Goal: Task Accomplishment & Management: Manage account settings

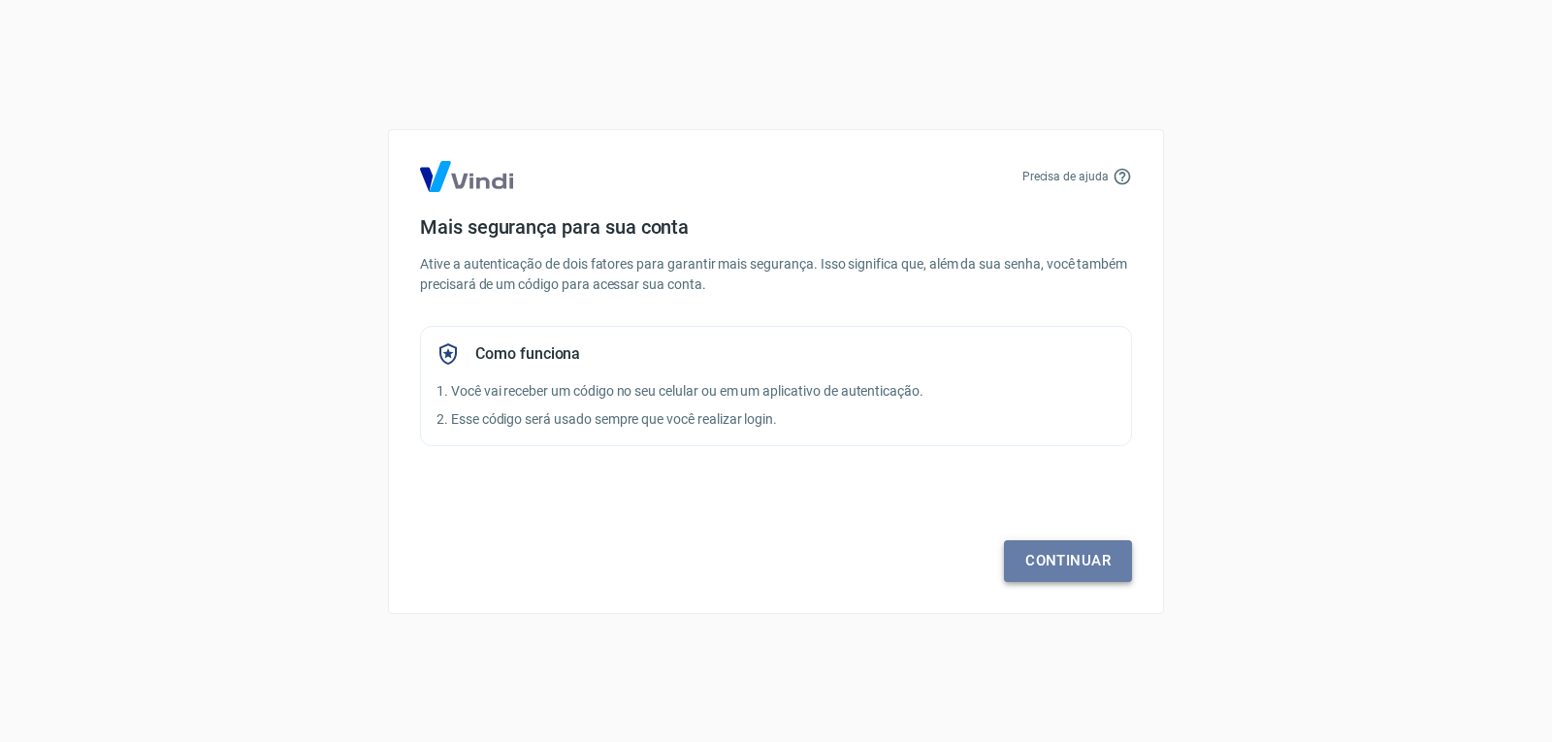
click at [1098, 564] on link "Continuar" at bounding box center [1068, 560] width 128 height 41
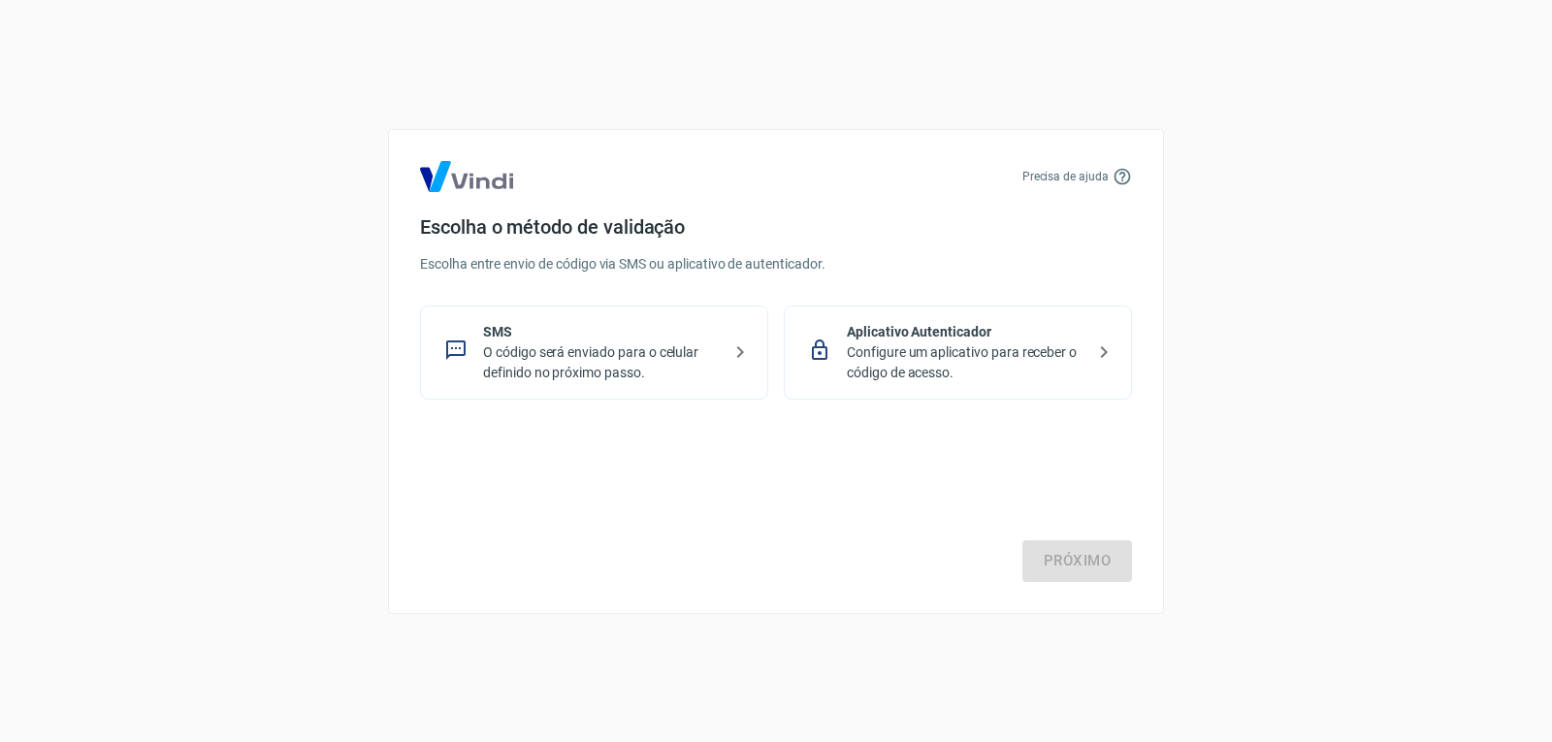
click at [705, 354] on p "O código será enviado para o celular definido no próximo passo." at bounding box center [602, 362] width 238 height 41
click at [1053, 559] on link "Próximo" at bounding box center [1078, 560] width 110 height 41
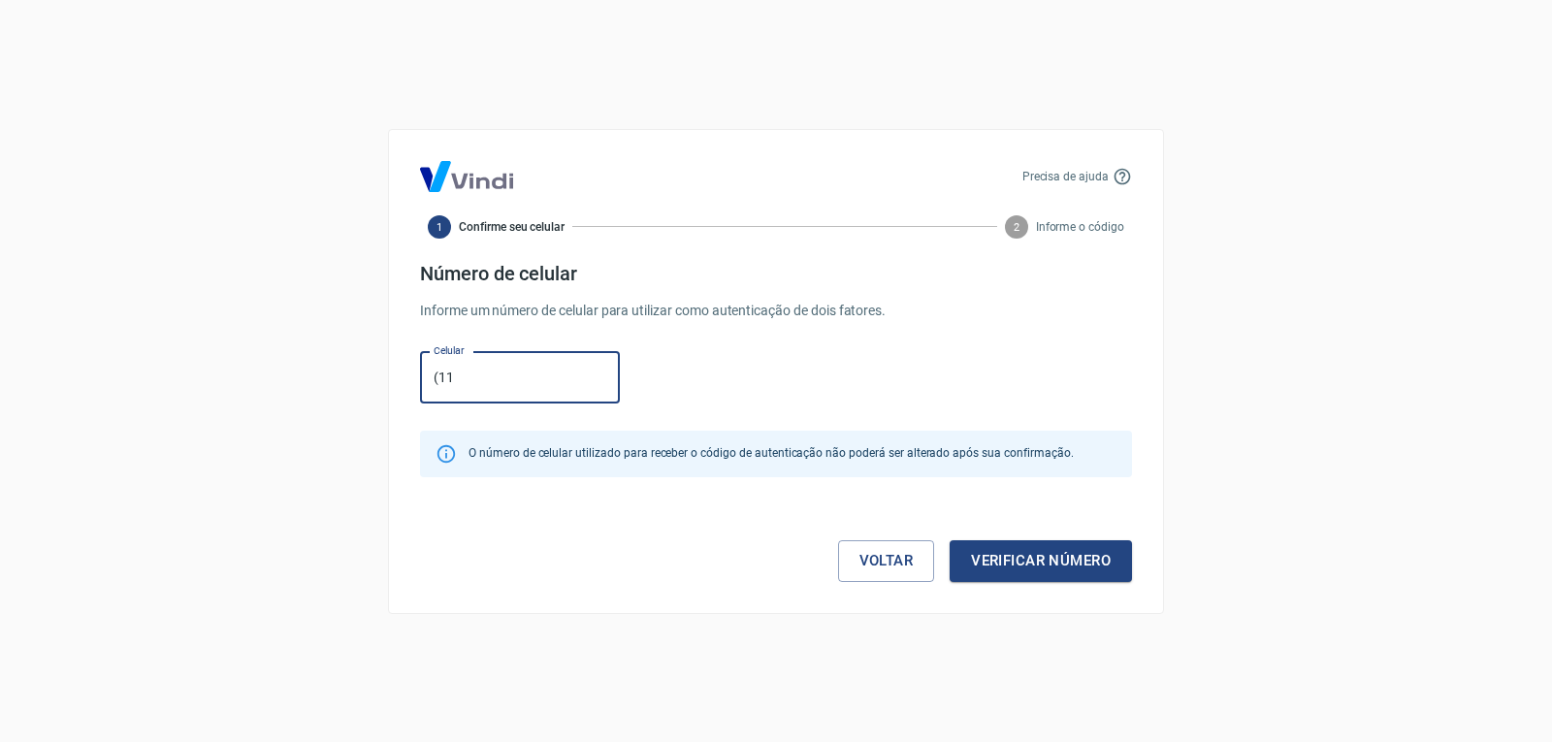
type input "[PHONE_NUMBER]"
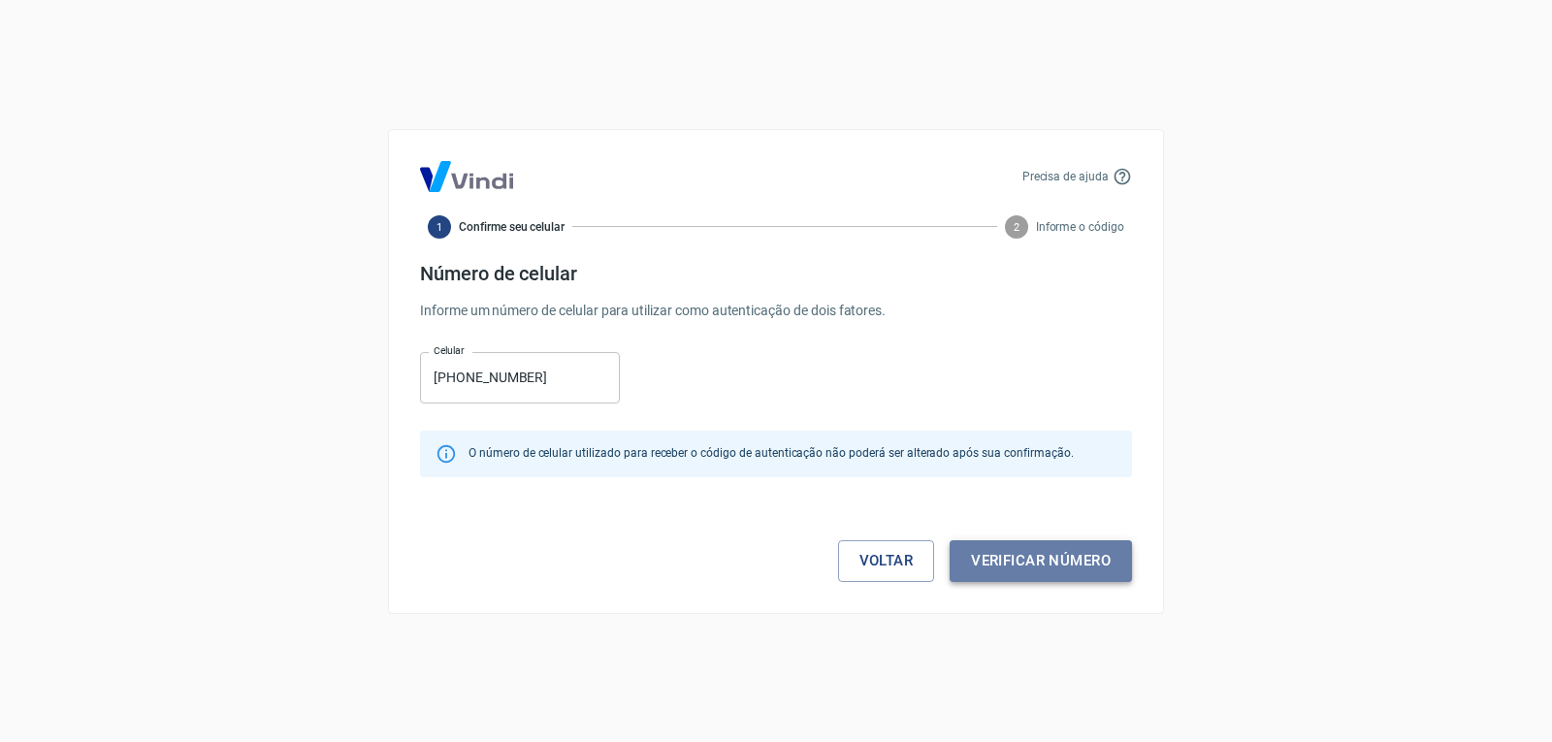
click at [1057, 548] on button "Verificar número" at bounding box center [1041, 560] width 182 height 41
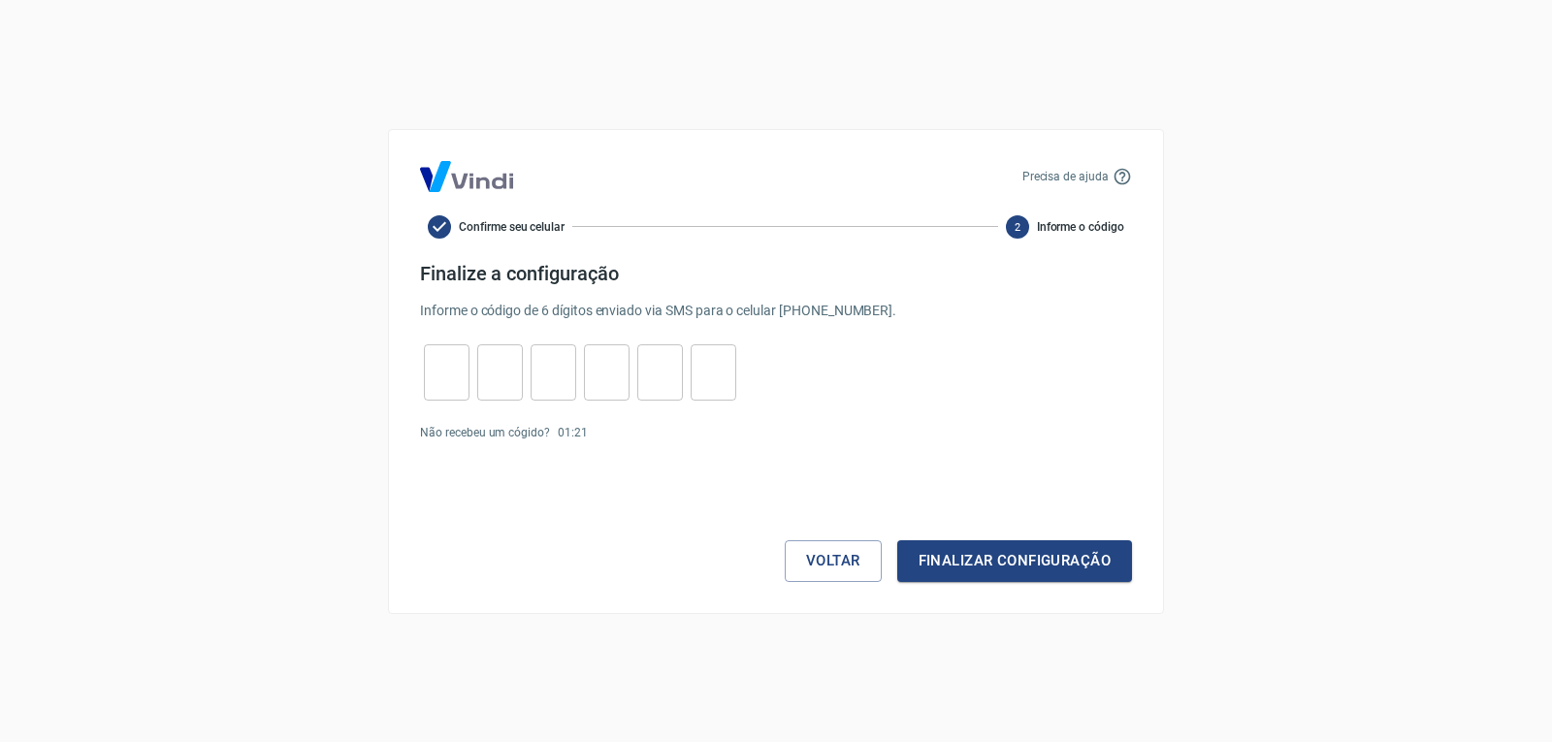
click at [436, 371] on input "tel" at bounding box center [447, 372] width 46 height 42
type input "3"
type input "7"
type input "5"
type input "0"
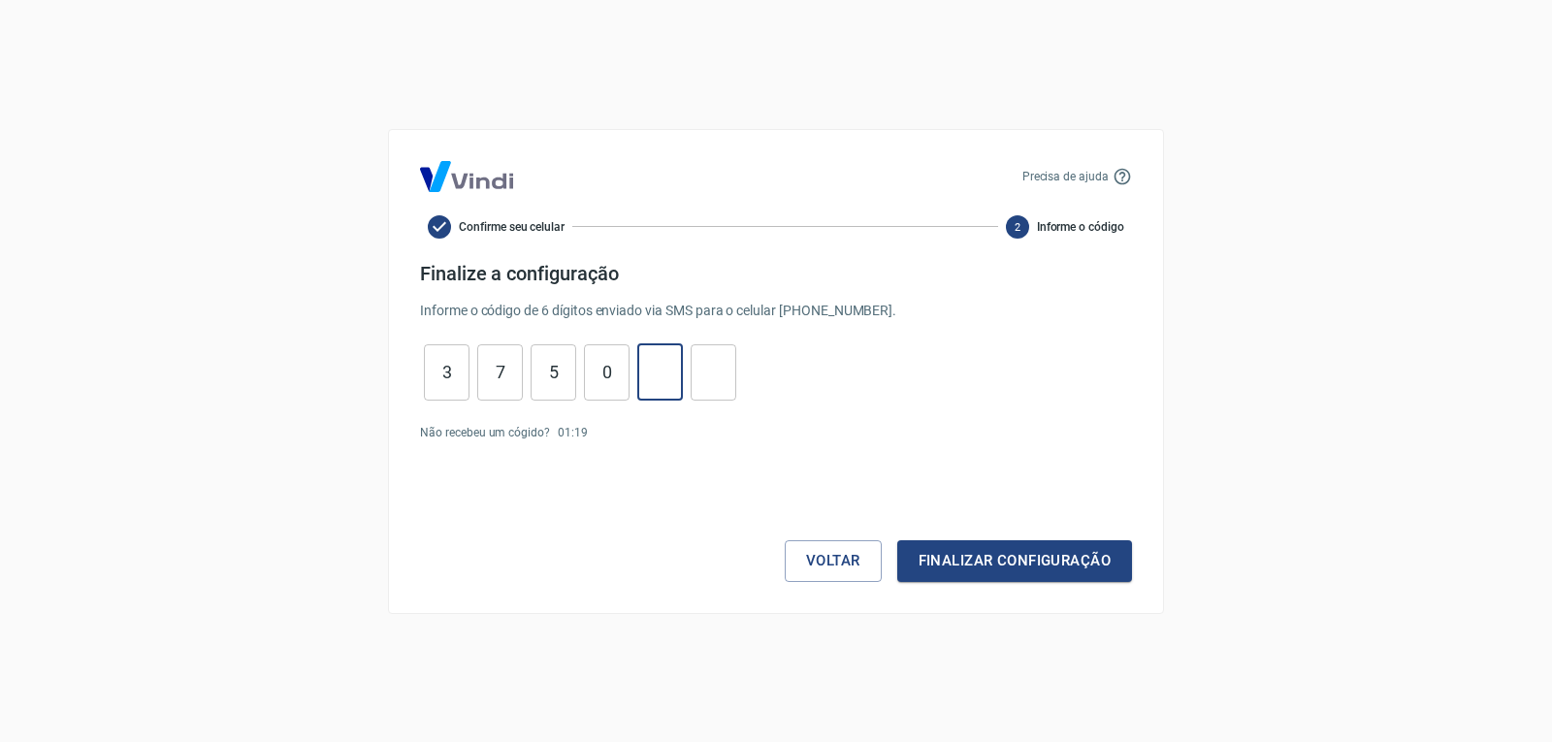
type input "4"
click at [985, 561] on button "Finalizar configuração" at bounding box center [1014, 560] width 235 height 41
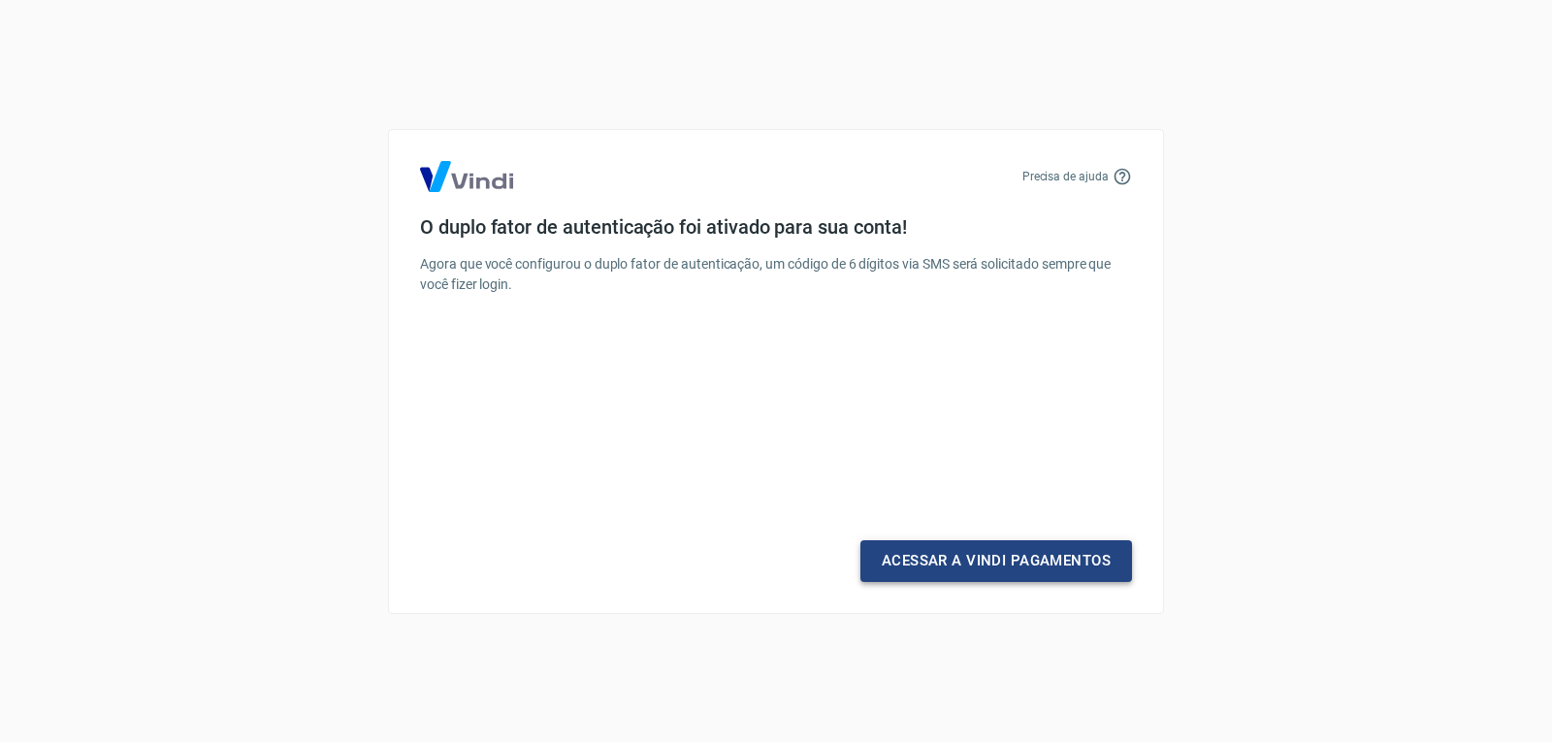
click at [1003, 573] on link "Acessar a Vindi Pagamentos" at bounding box center [997, 560] width 272 height 41
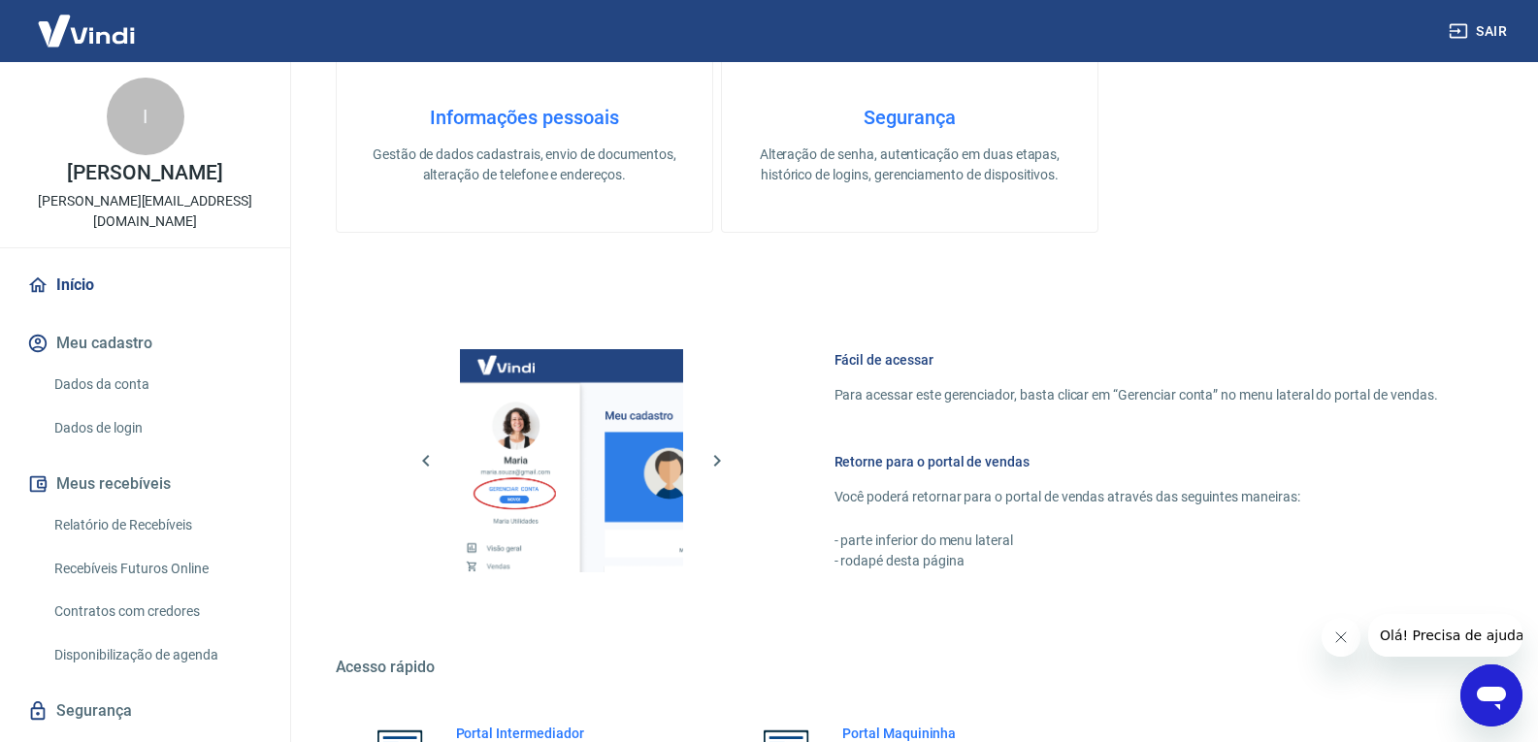
scroll to position [808, 0]
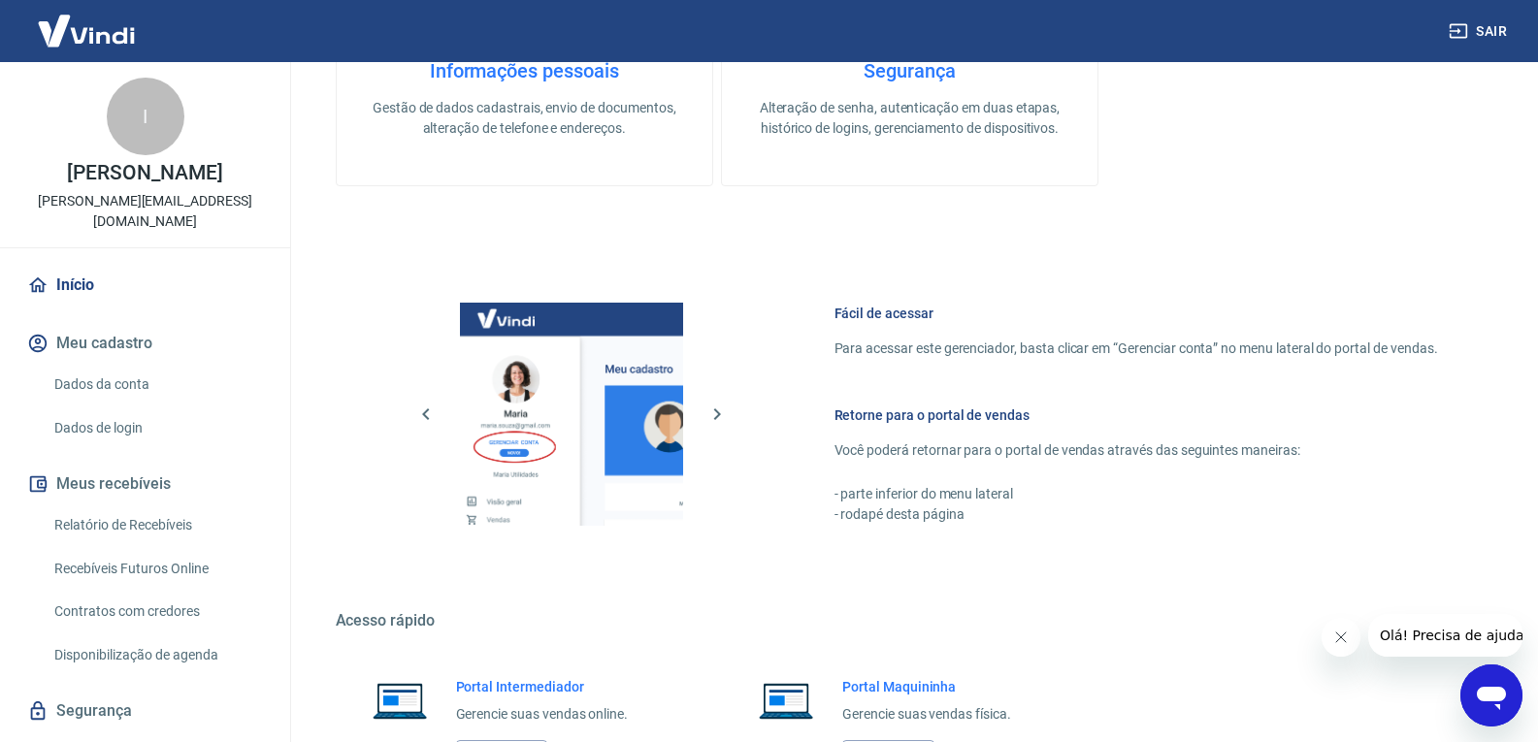
click at [138, 365] on link "Dados da conta" at bounding box center [157, 385] width 220 height 40
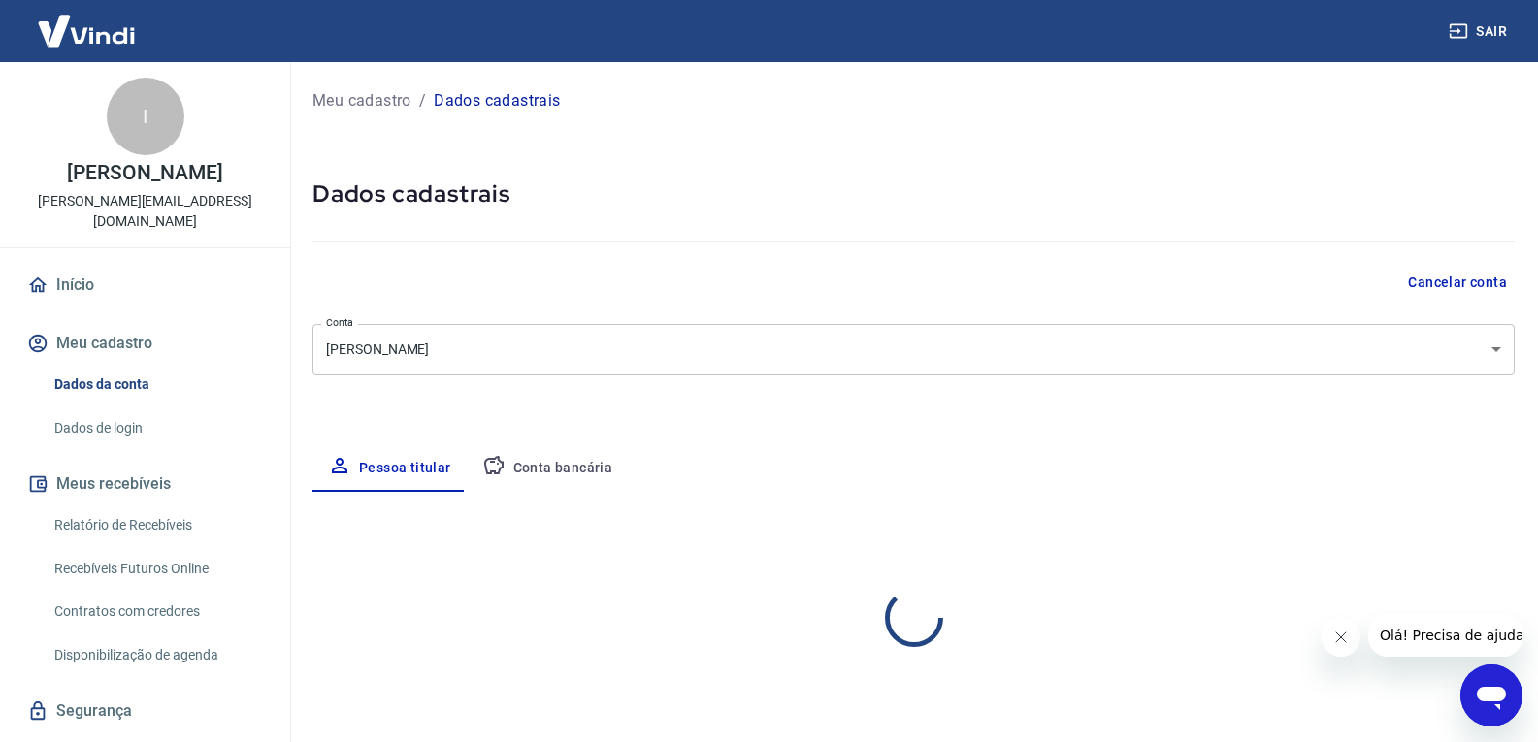
select select "SP"
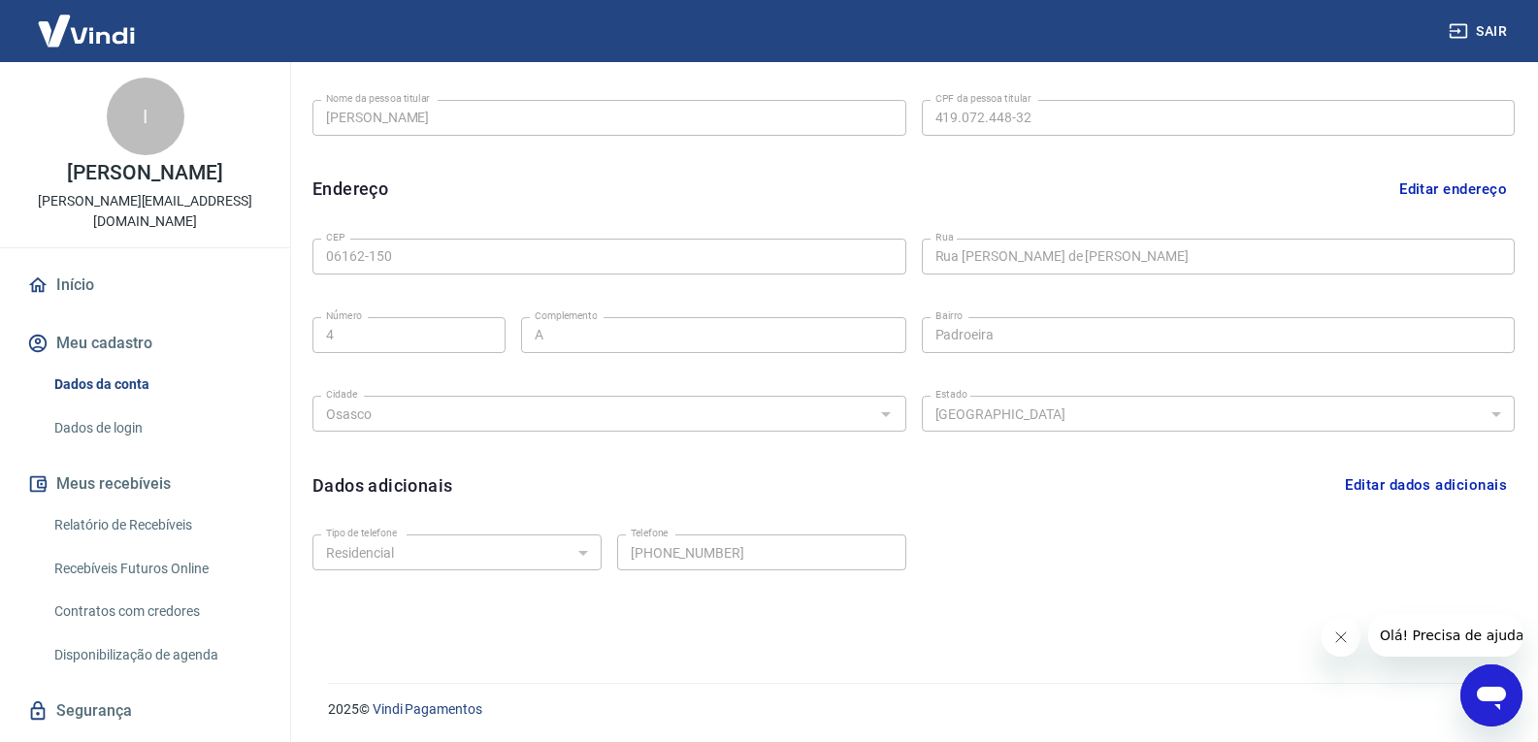
scroll to position [500, 0]
click at [127, 505] on link "Relatório de Recebíveis" at bounding box center [157, 525] width 220 height 40
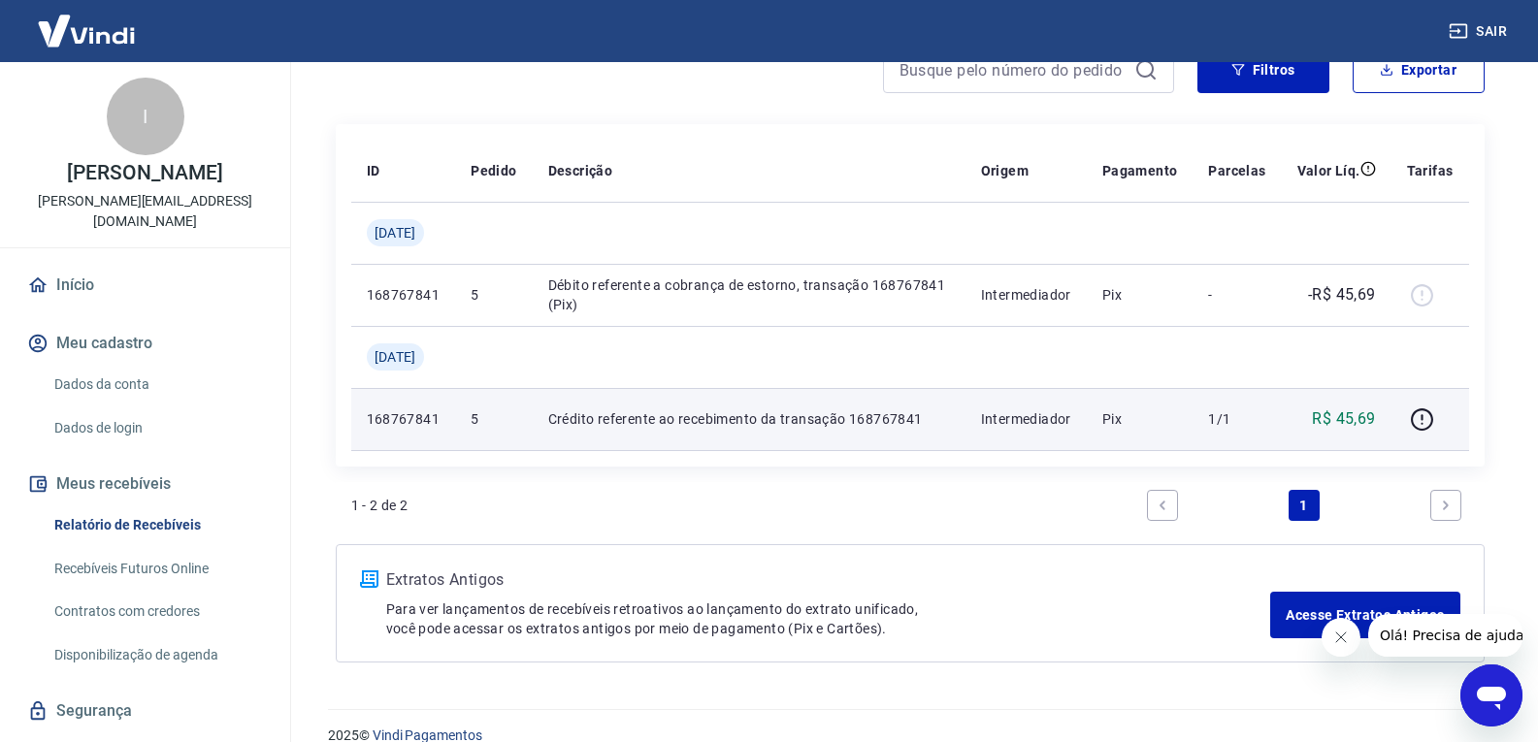
scroll to position [222, 0]
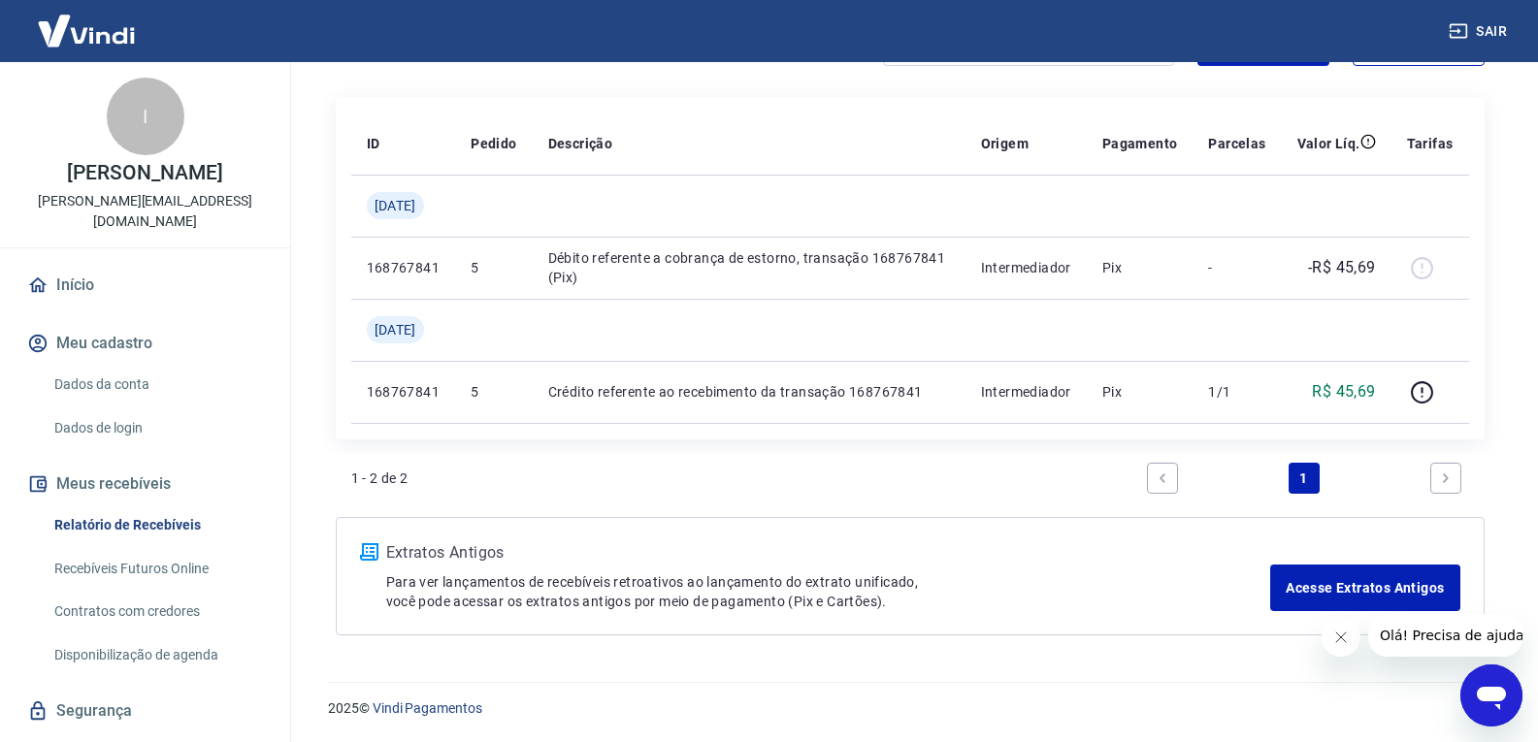
click at [82, 553] on link "Recebíveis Futuros Online" at bounding box center [157, 569] width 220 height 40
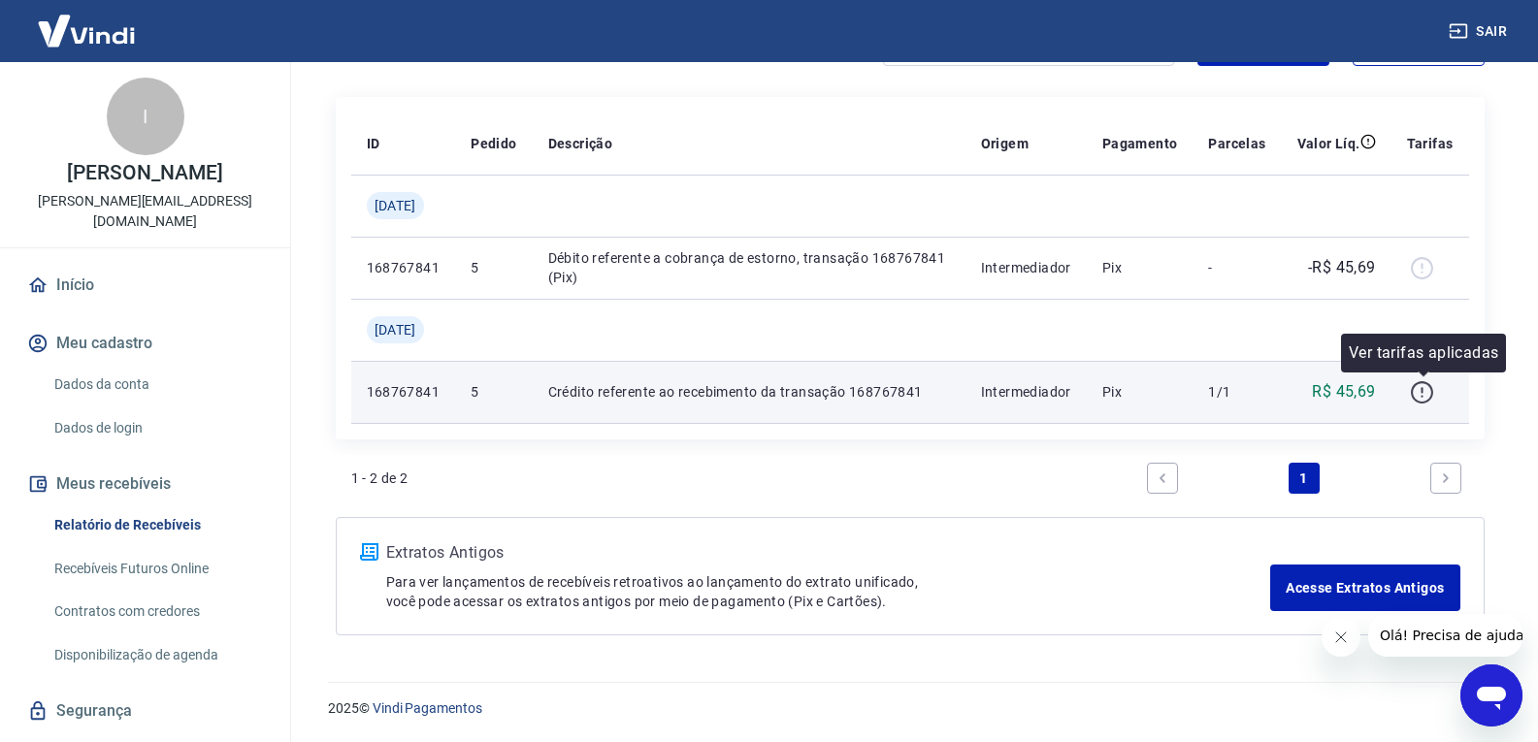
click at [1426, 400] on icon "button" at bounding box center [1422, 392] width 24 height 24
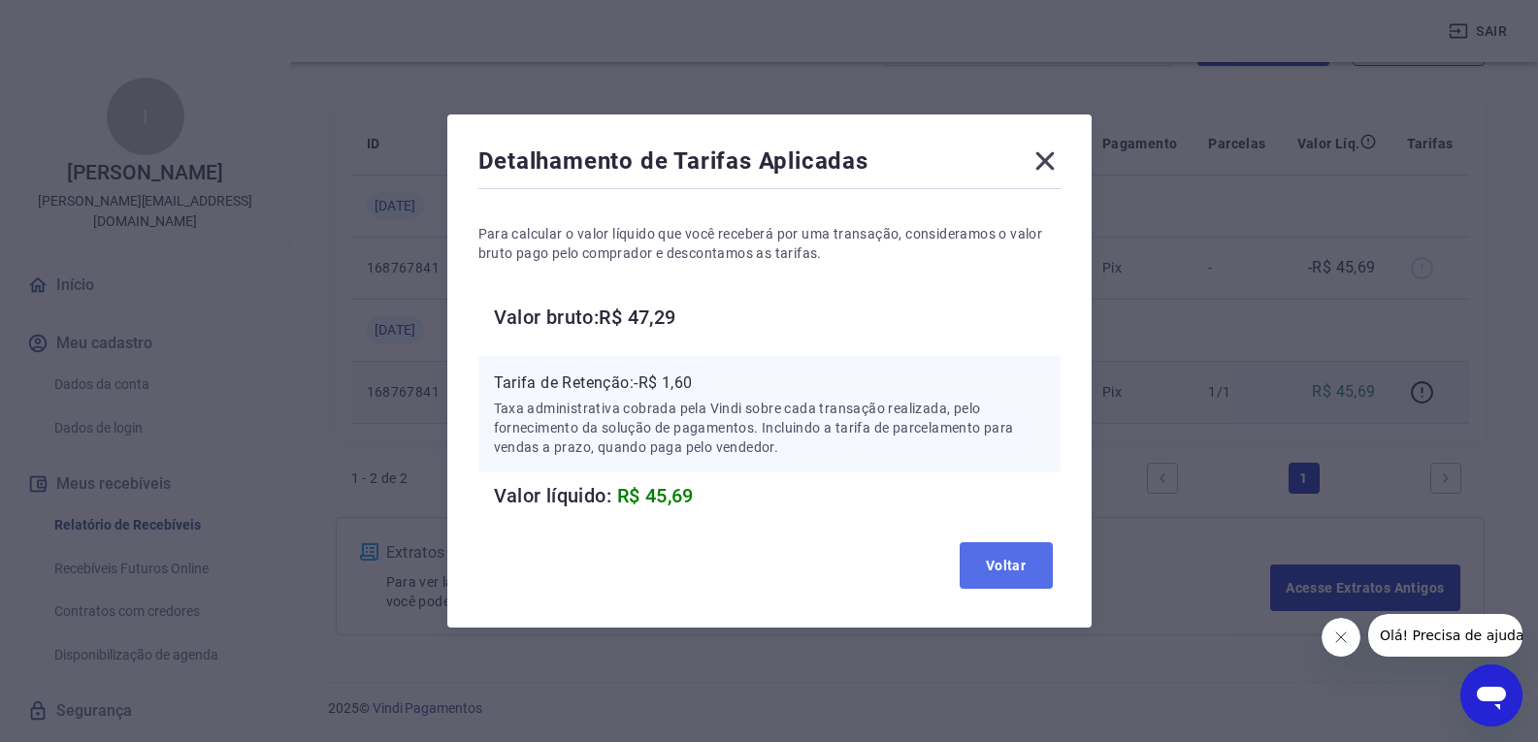
click at [1030, 557] on button "Voltar" at bounding box center [1006, 565] width 93 height 47
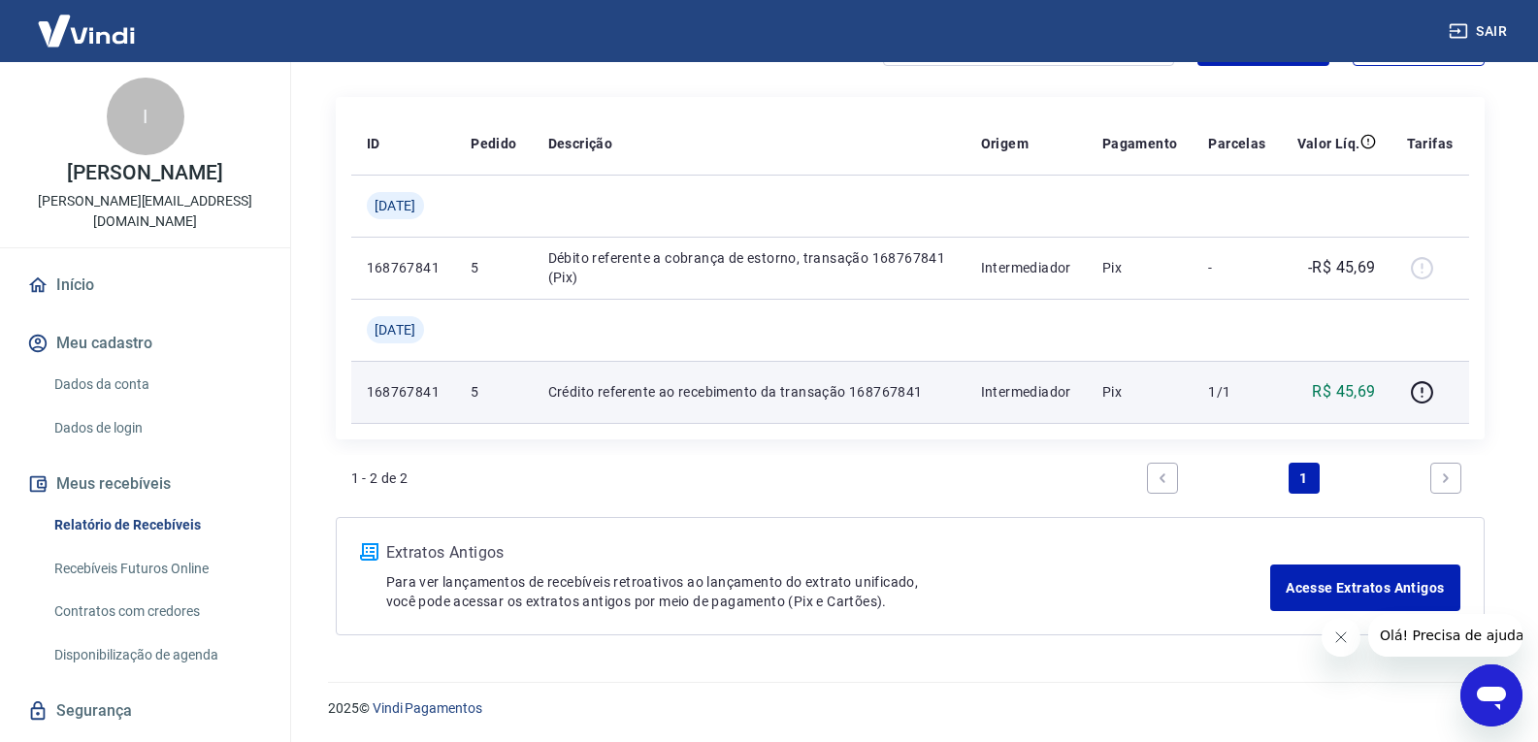
click at [818, 378] on td "Crédito referente ao recebimento da transação 168767841" at bounding box center [749, 392] width 433 height 62
click at [816, 390] on p "Crédito referente ao recebimento da transação 168767841" at bounding box center [749, 391] width 402 height 19
click at [1227, 382] on p "1/1" at bounding box center [1236, 391] width 57 height 19
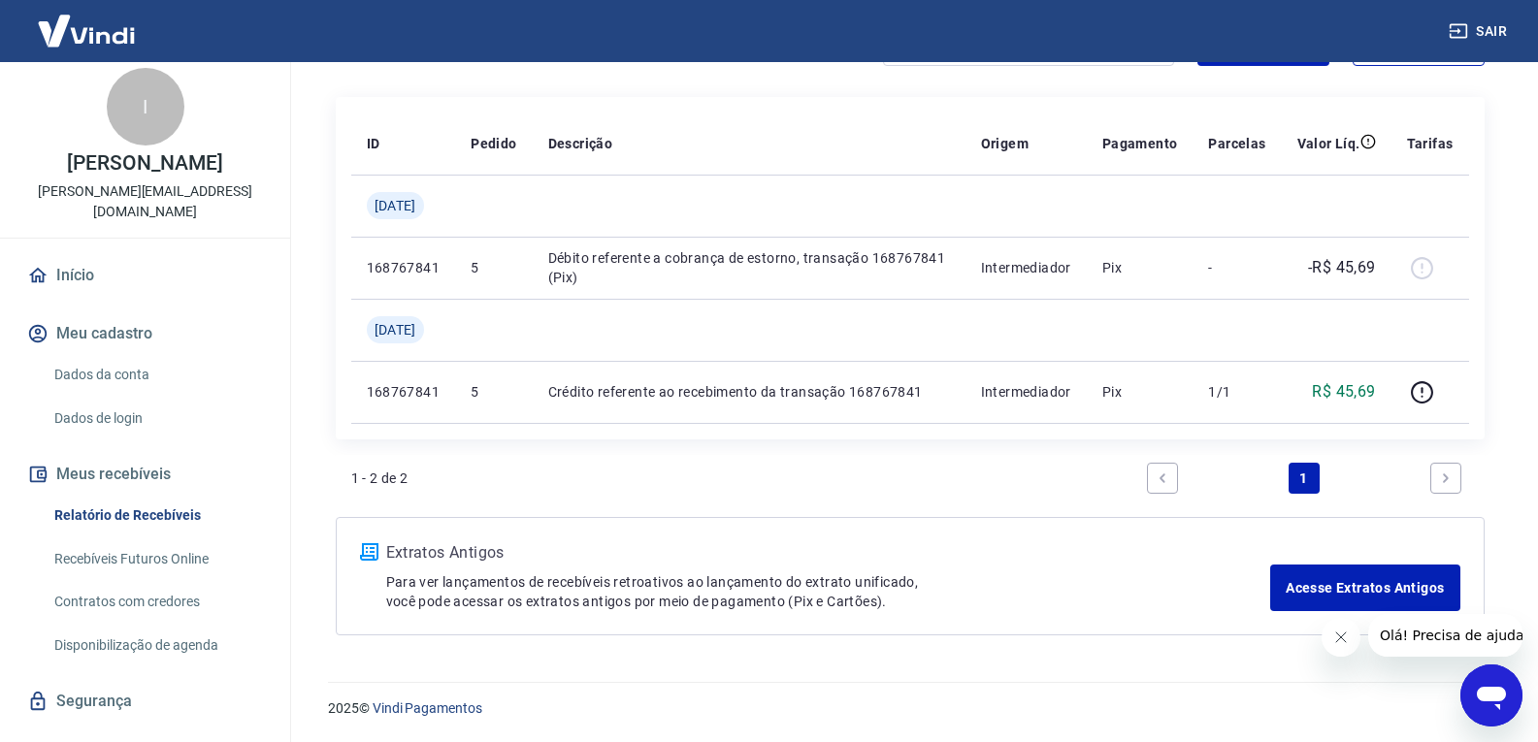
scroll to position [0, 0]
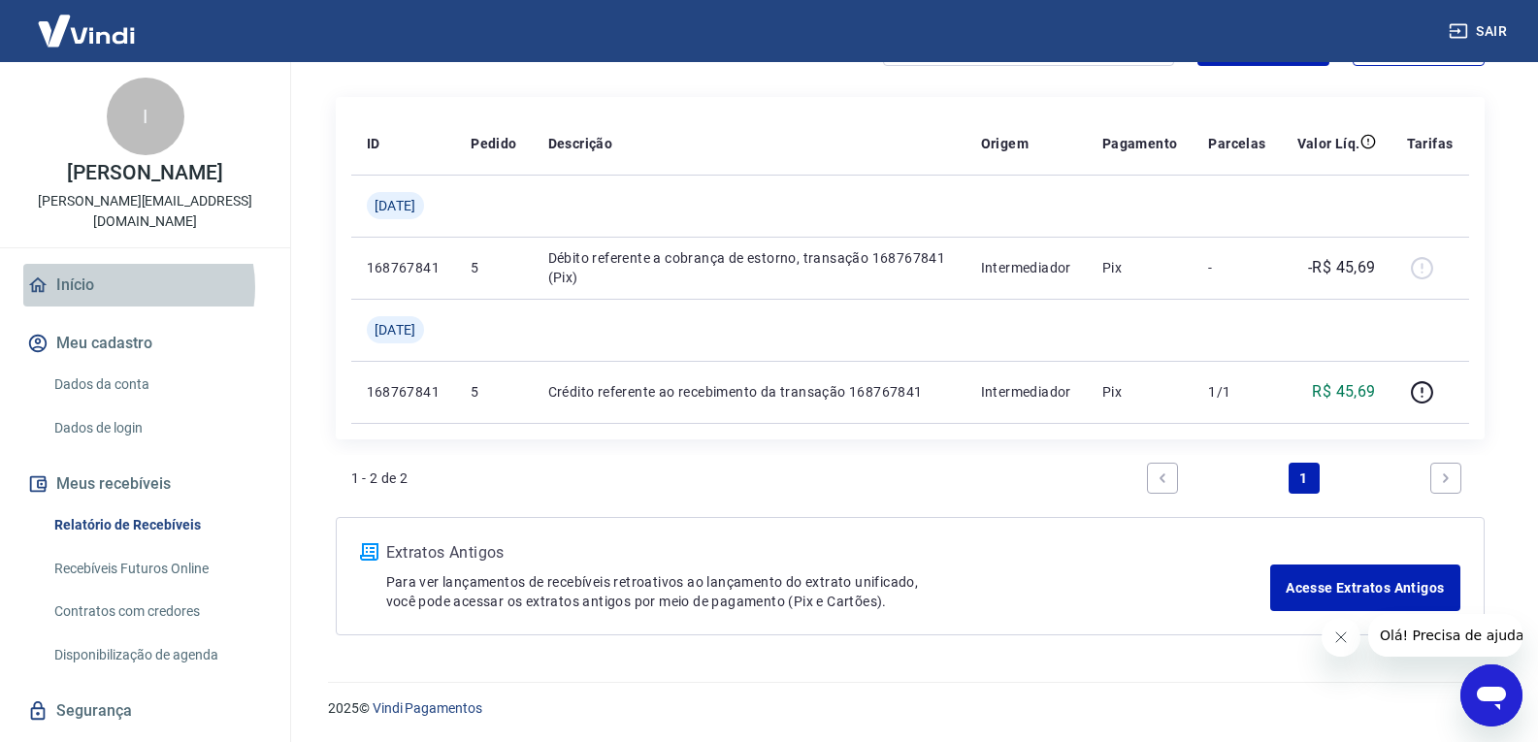
click at [119, 267] on link "Início" at bounding box center [145, 285] width 244 height 43
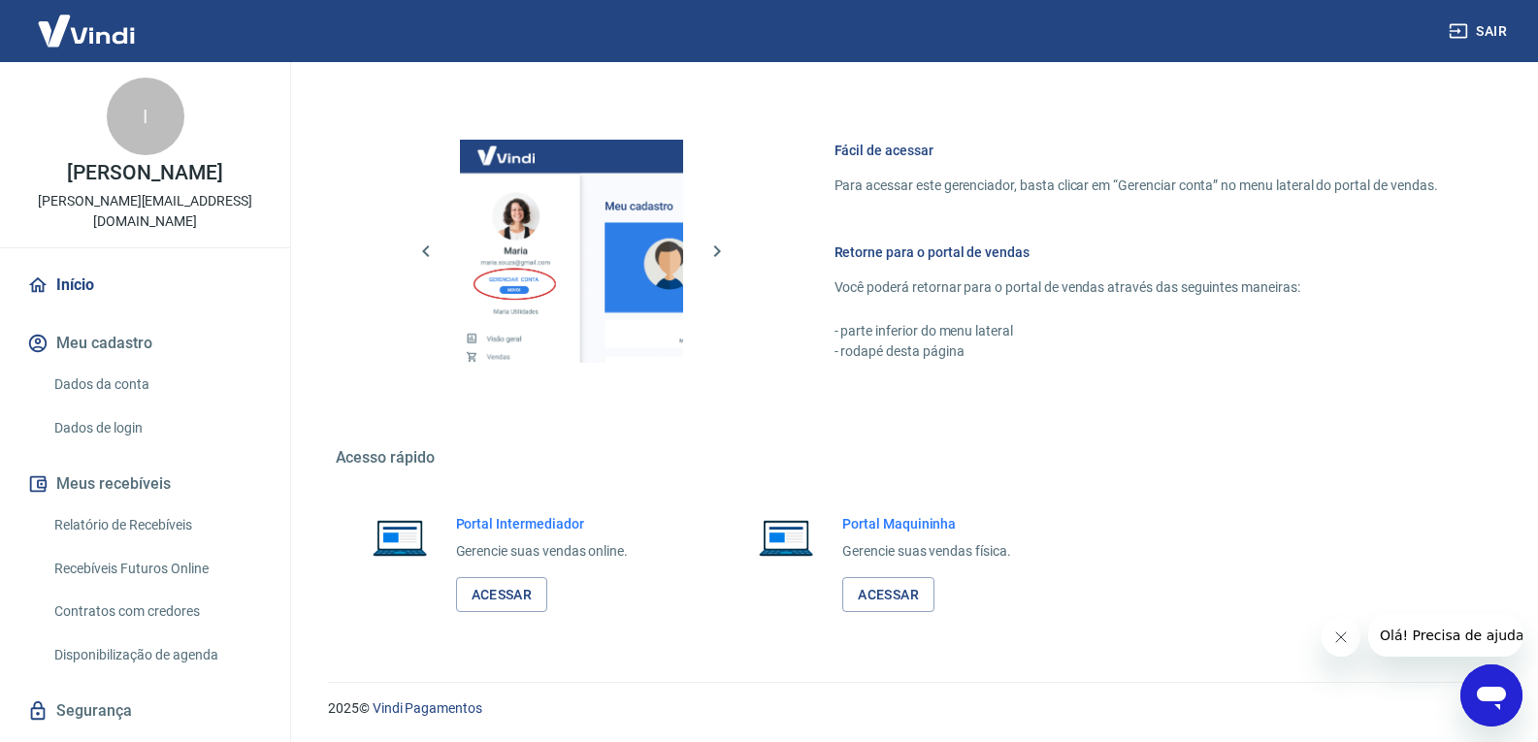
scroll to position [28, 0]
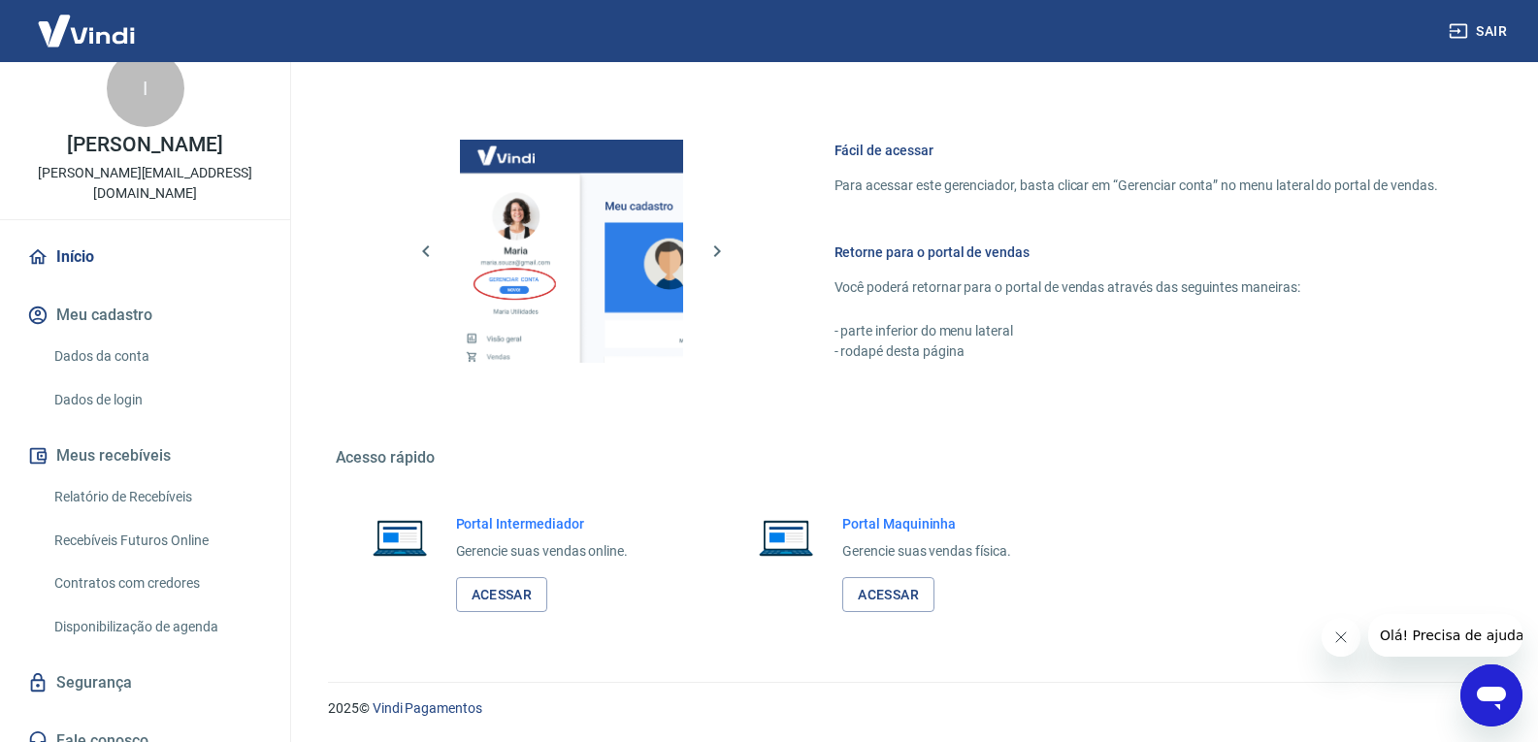
click at [215, 477] on link "Relatório de Recebíveis" at bounding box center [157, 497] width 220 height 40
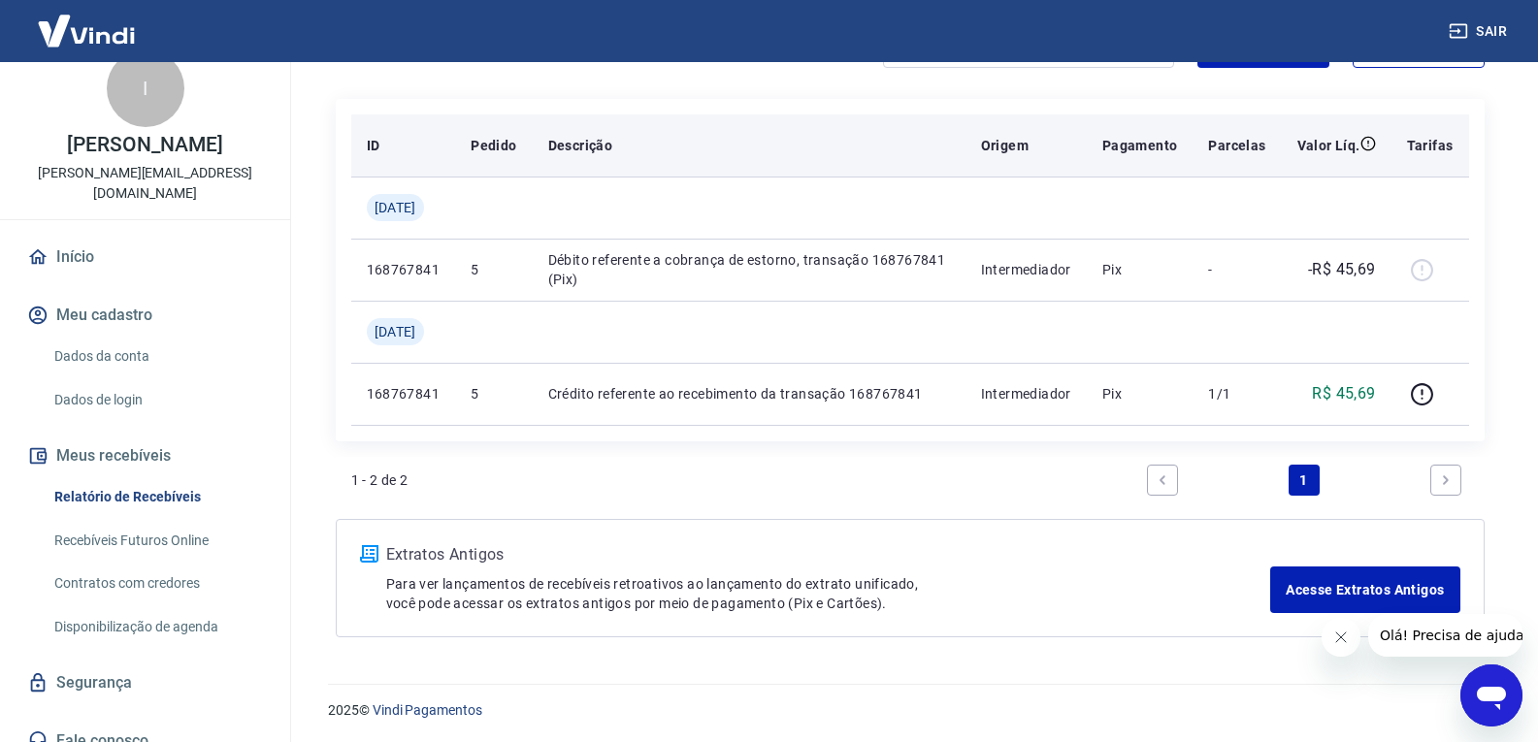
scroll to position [222, 0]
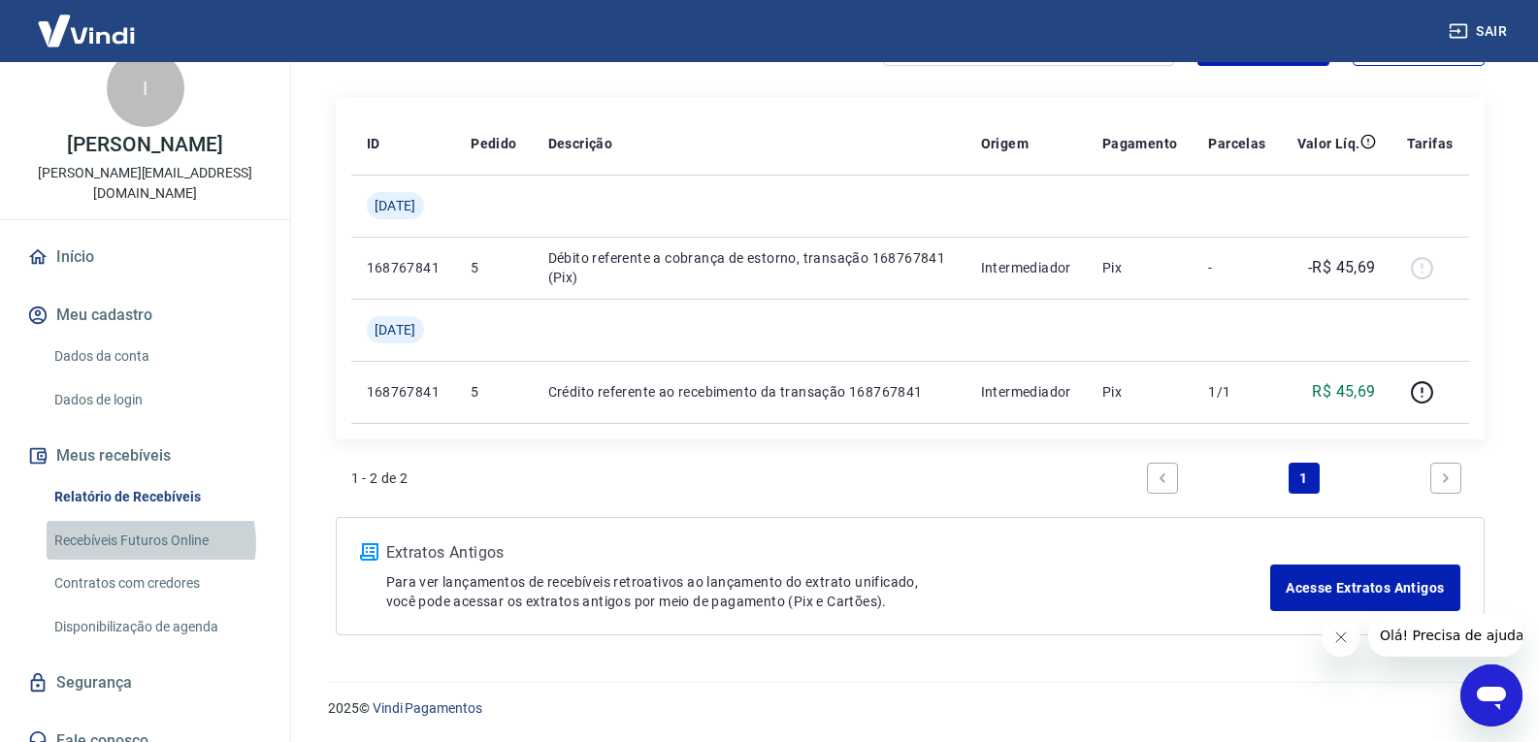
click at [147, 522] on link "Recebíveis Futuros Online" at bounding box center [157, 541] width 220 height 40
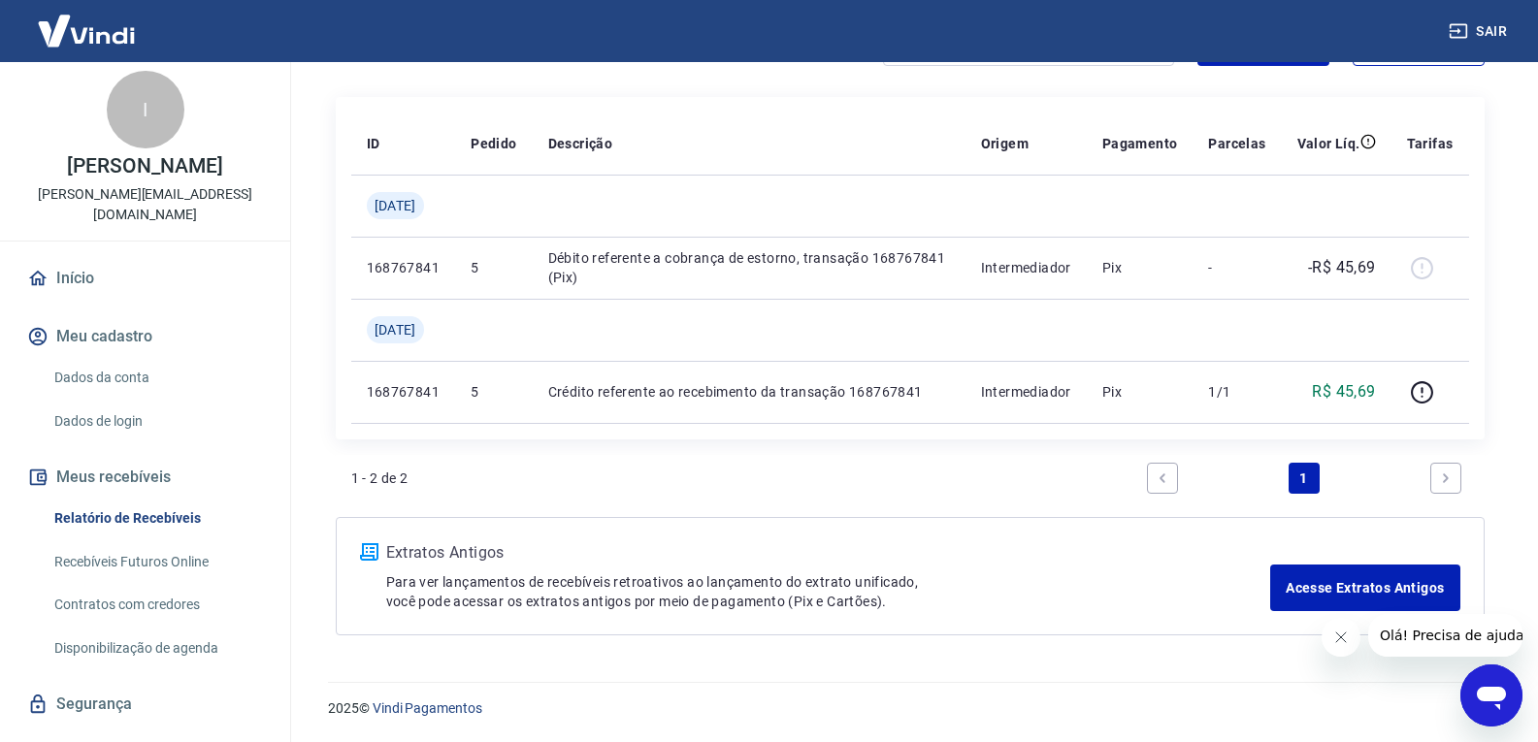
scroll to position [0, 0]
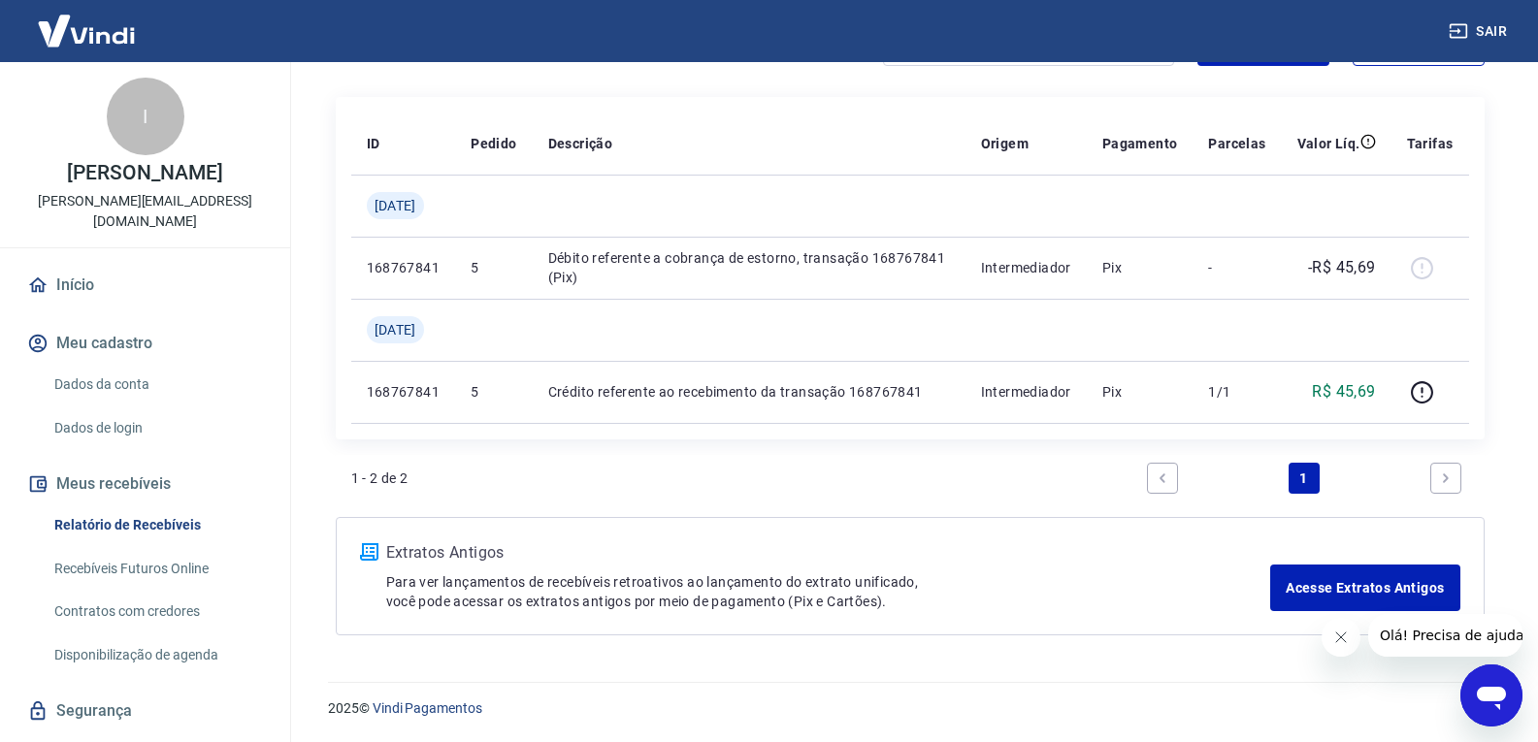
click at [117, 264] on link "Início" at bounding box center [145, 285] width 244 height 43
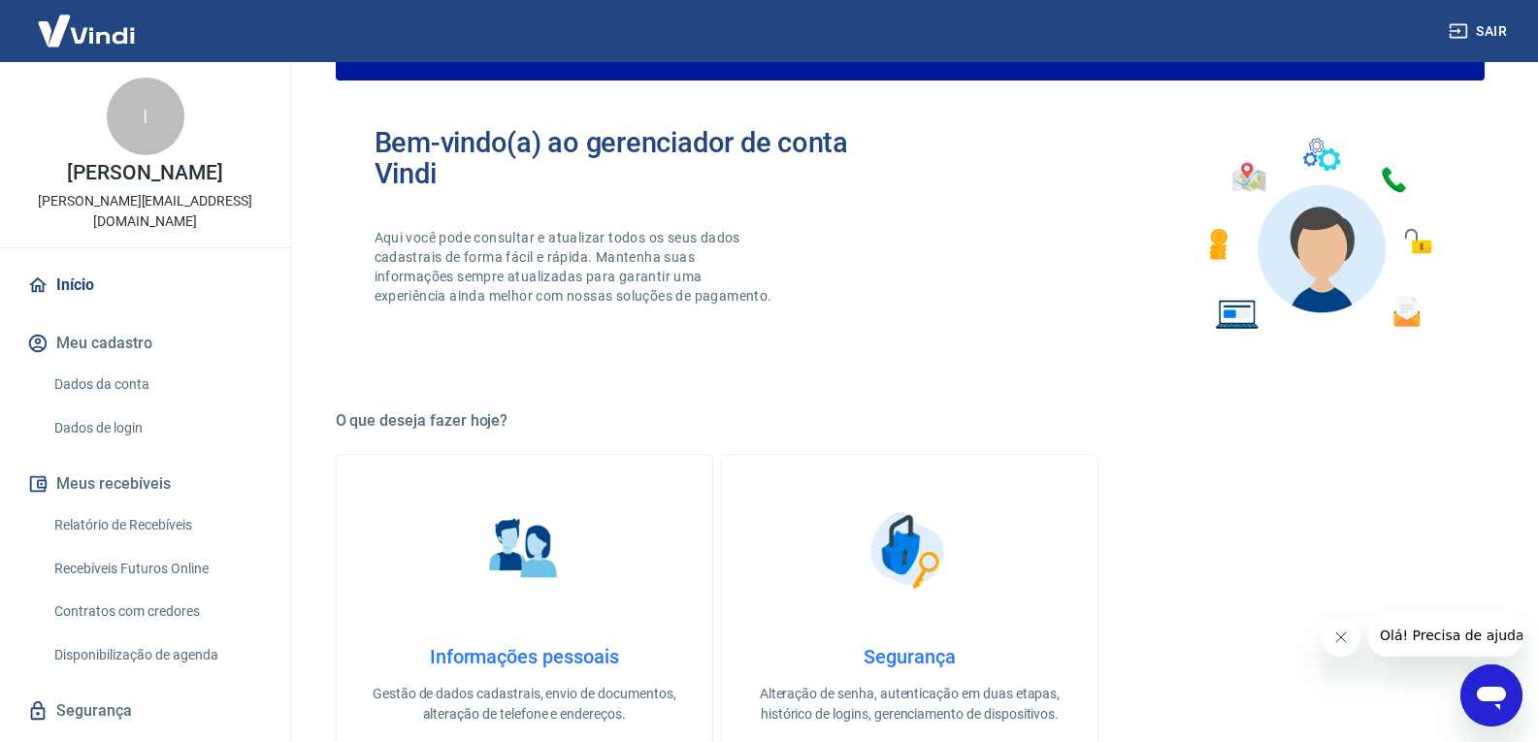
scroll to position [971, 0]
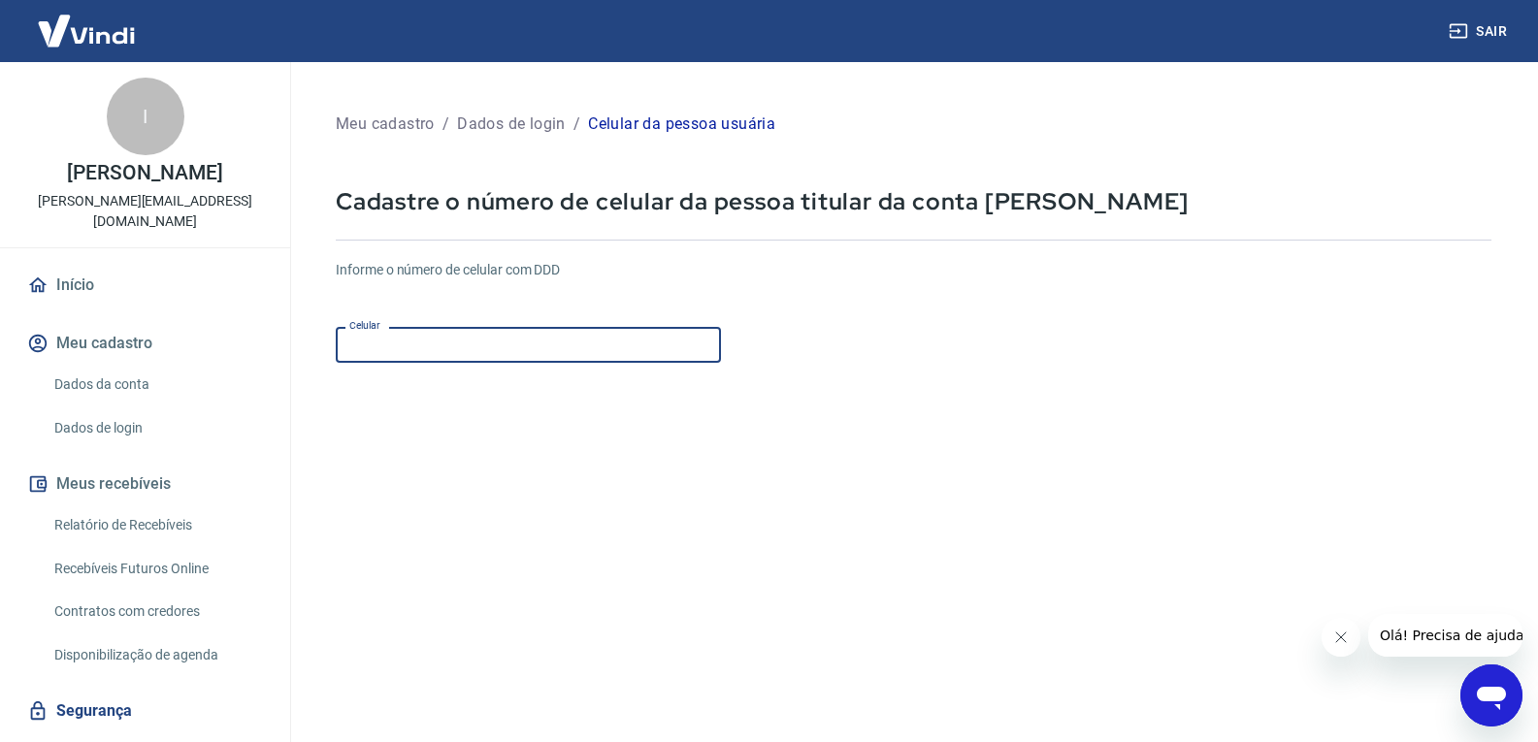
click at [439, 343] on input "Celular" at bounding box center [528, 345] width 385 height 36
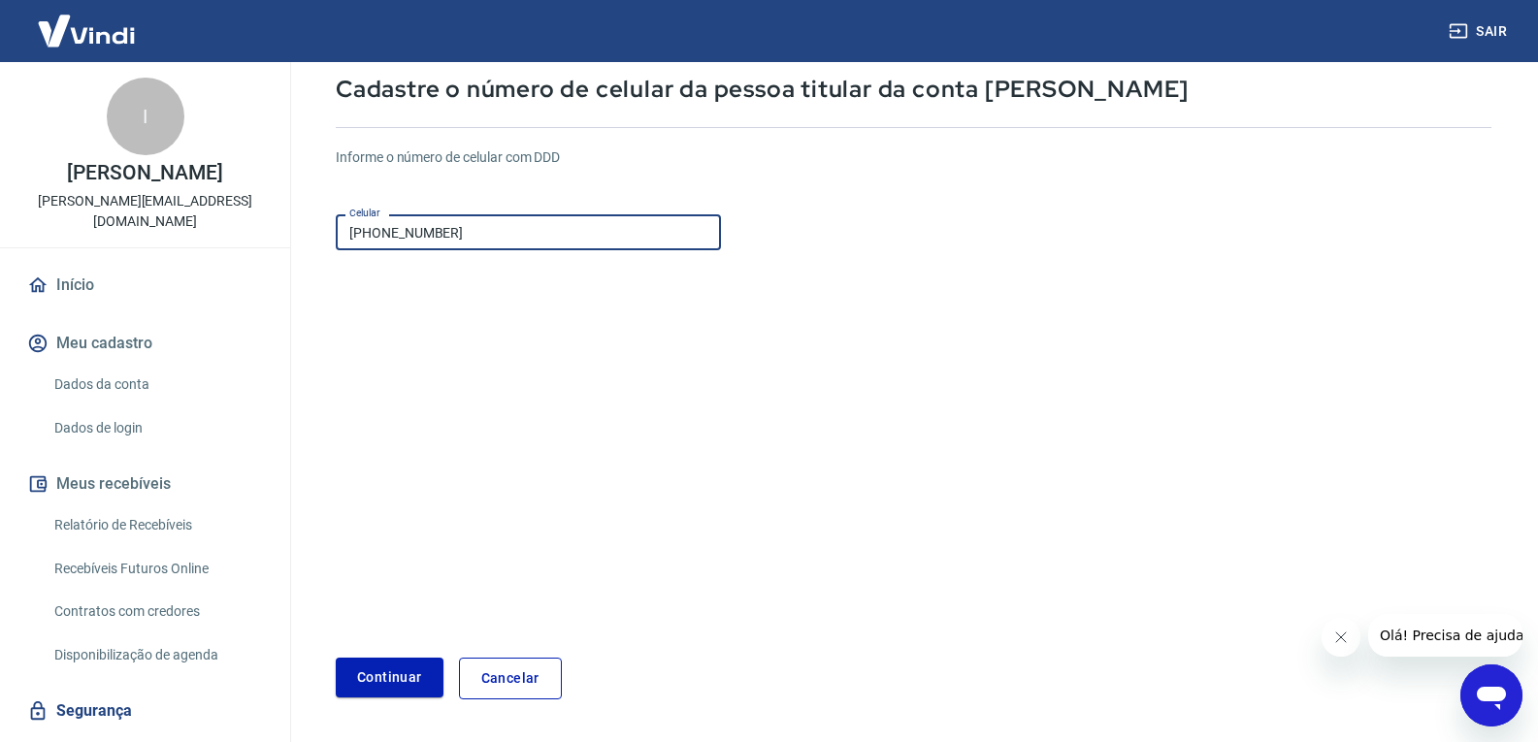
scroll to position [177, 0]
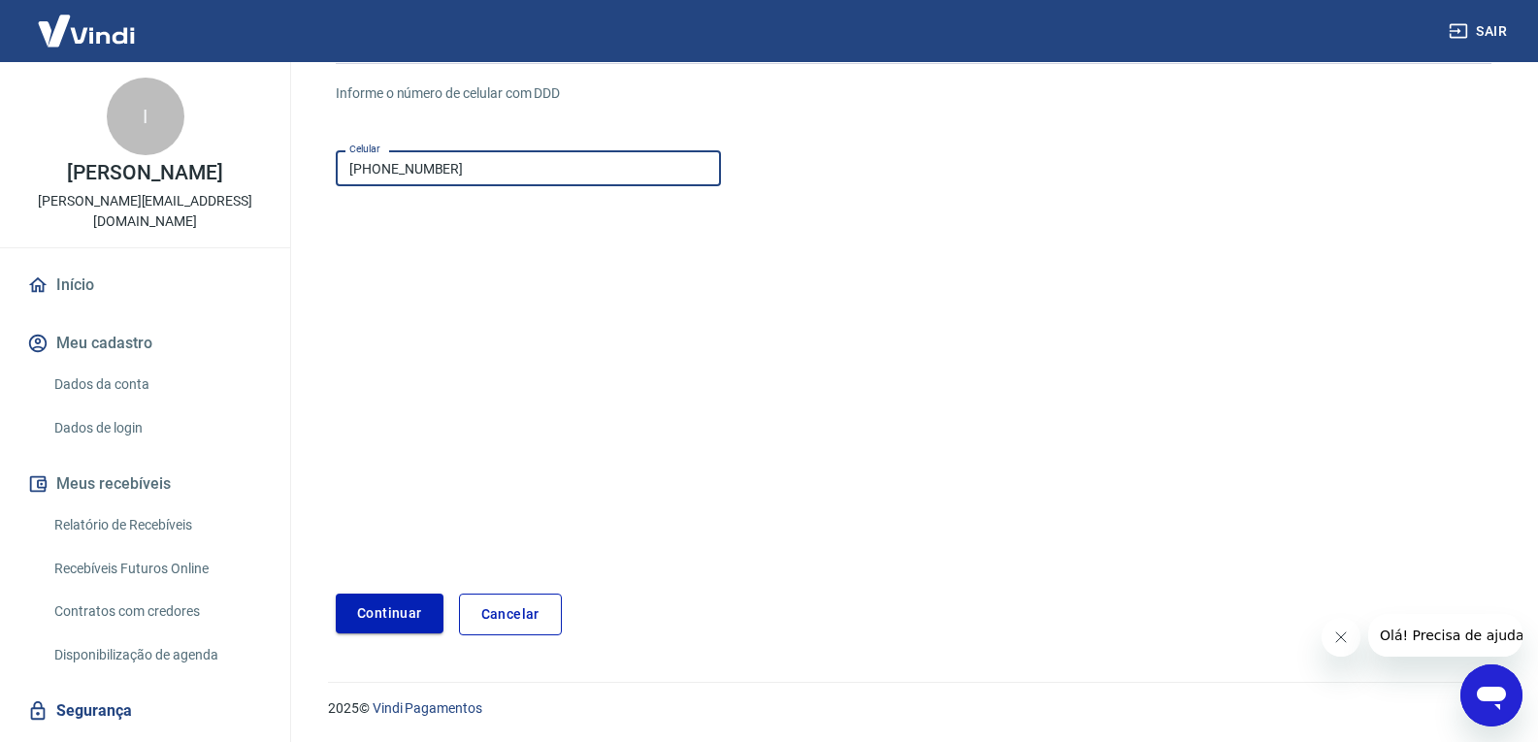
type input "[PHONE_NUMBER]"
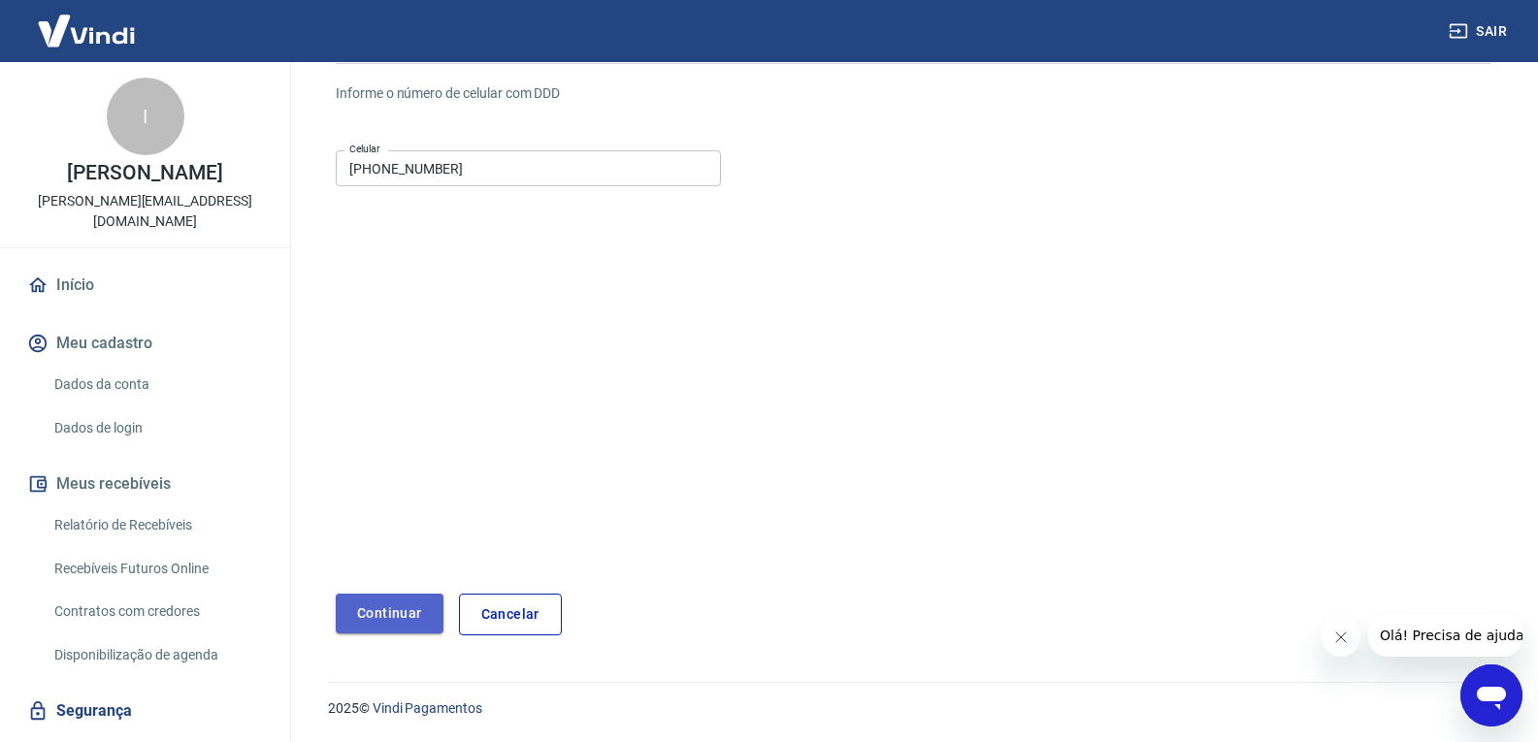
click at [408, 611] on button "Continuar" at bounding box center [390, 614] width 108 height 40
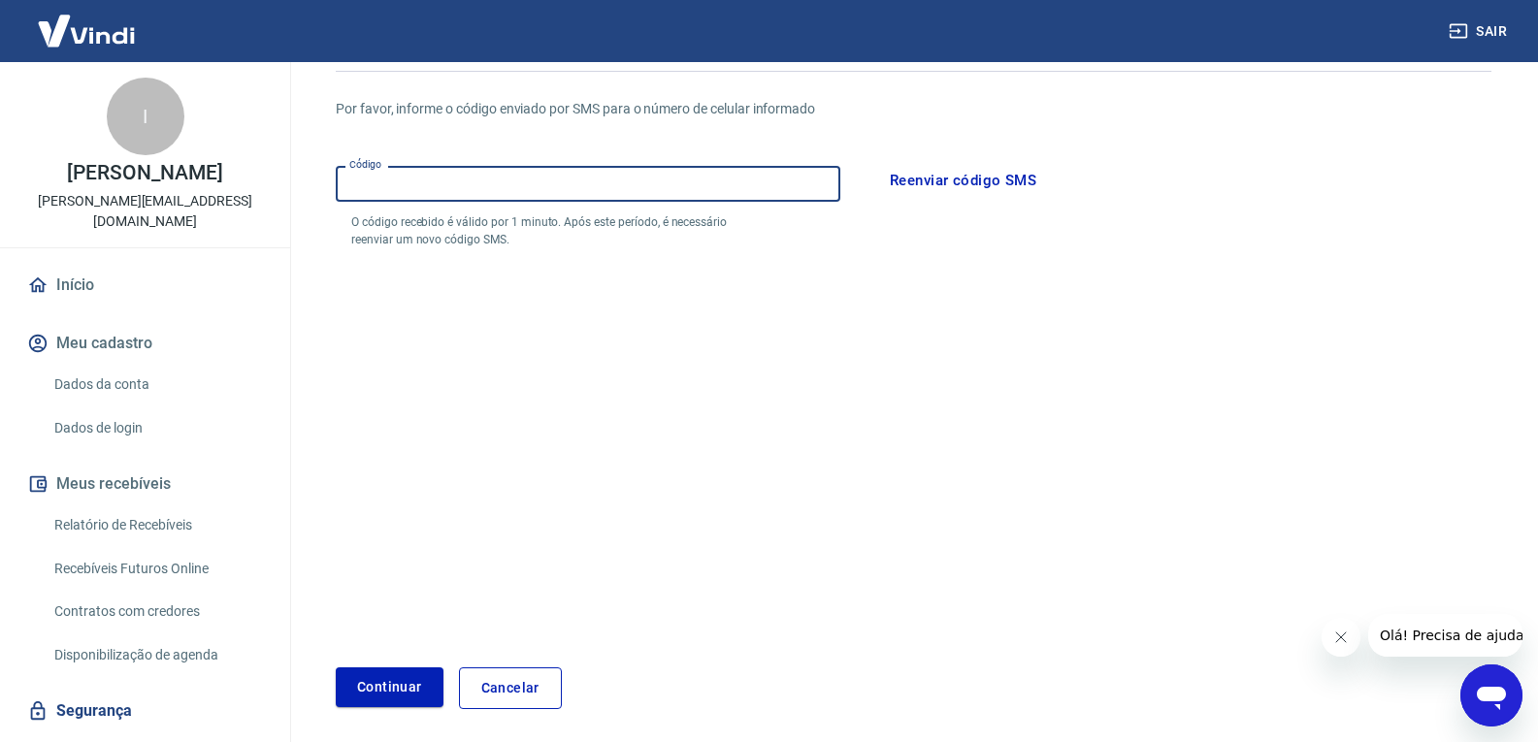
click at [508, 172] on input "Código" at bounding box center [588, 184] width 504 height 36
type input "531261"
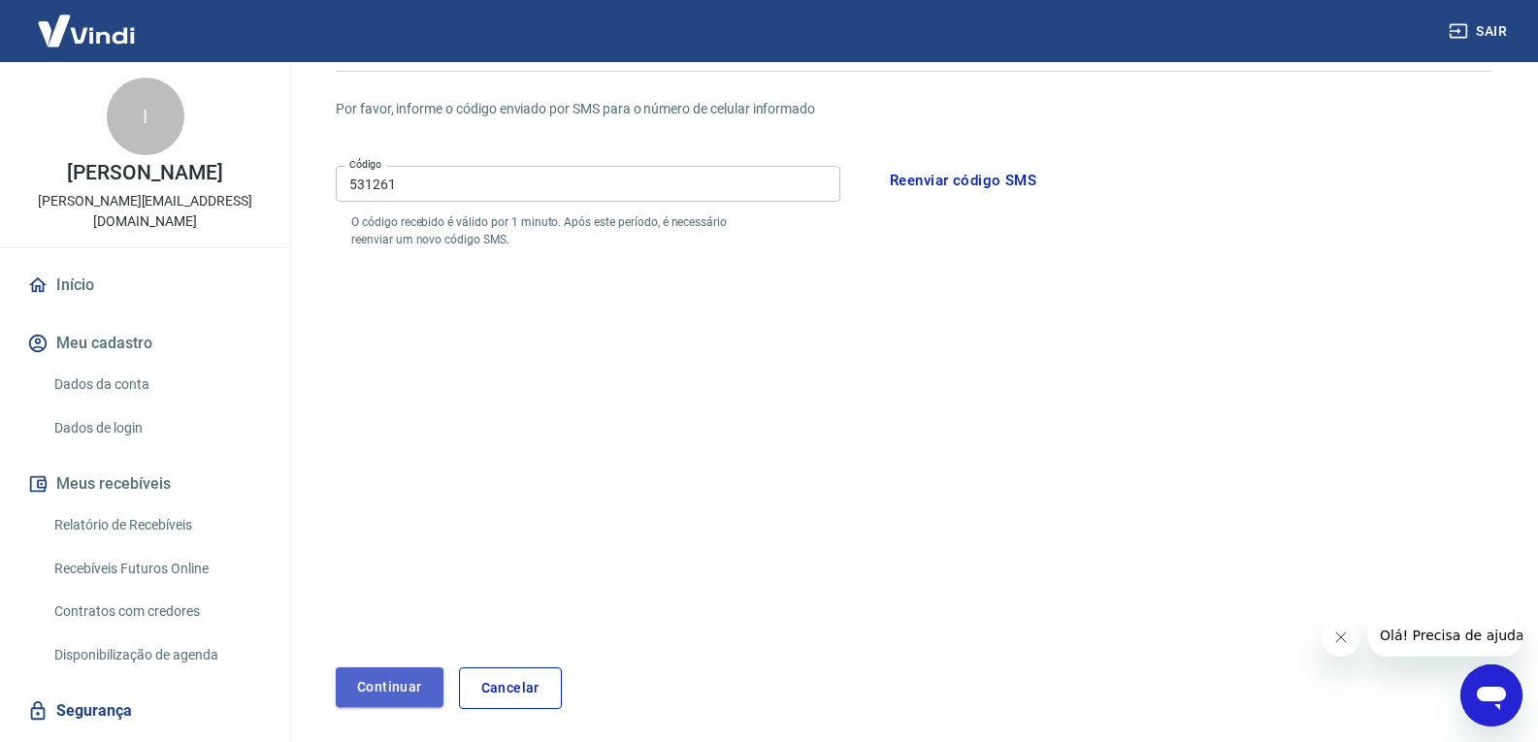
click at [411, 690] on button "Continuar" at bounding box center [390, 687] width 108 height 40
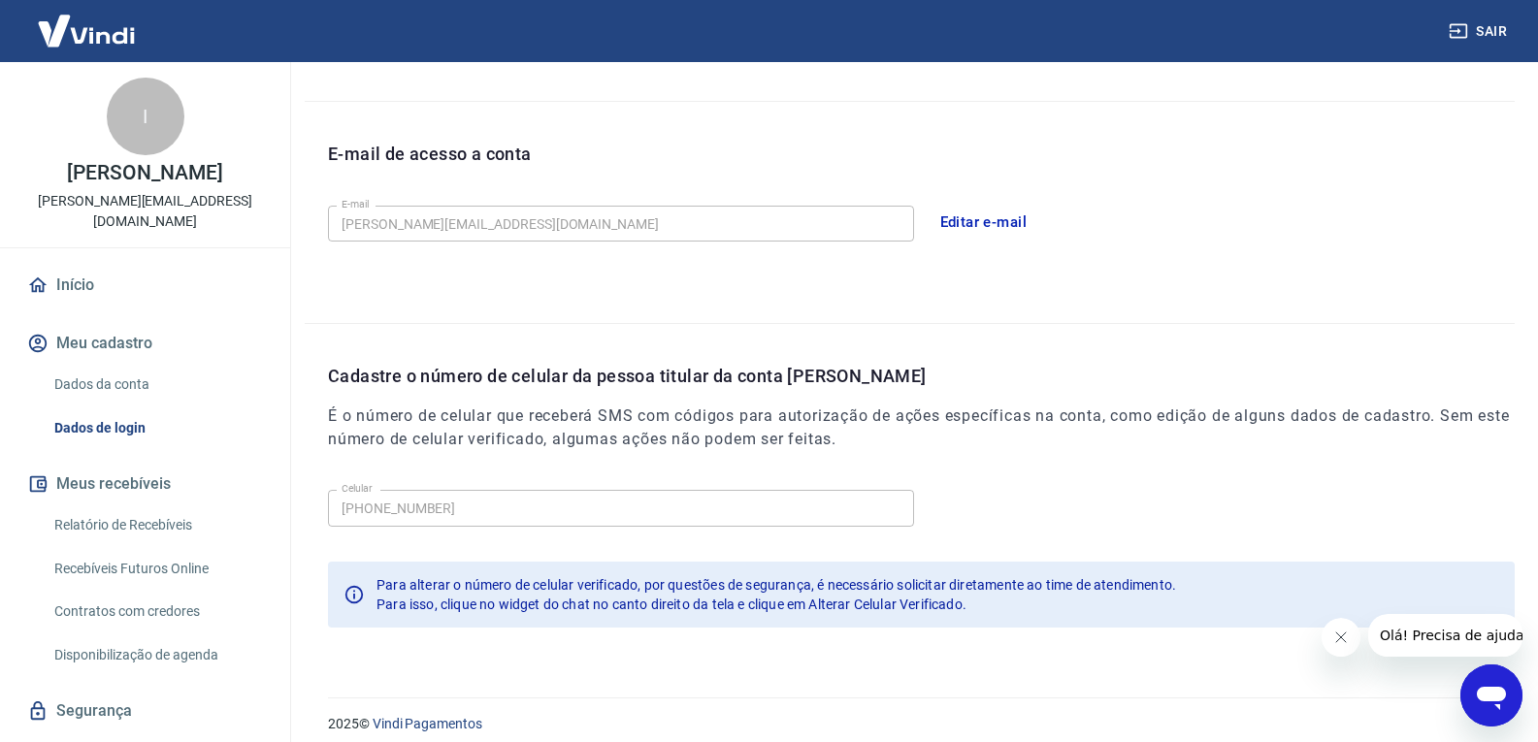
scroll to position [501, 0]
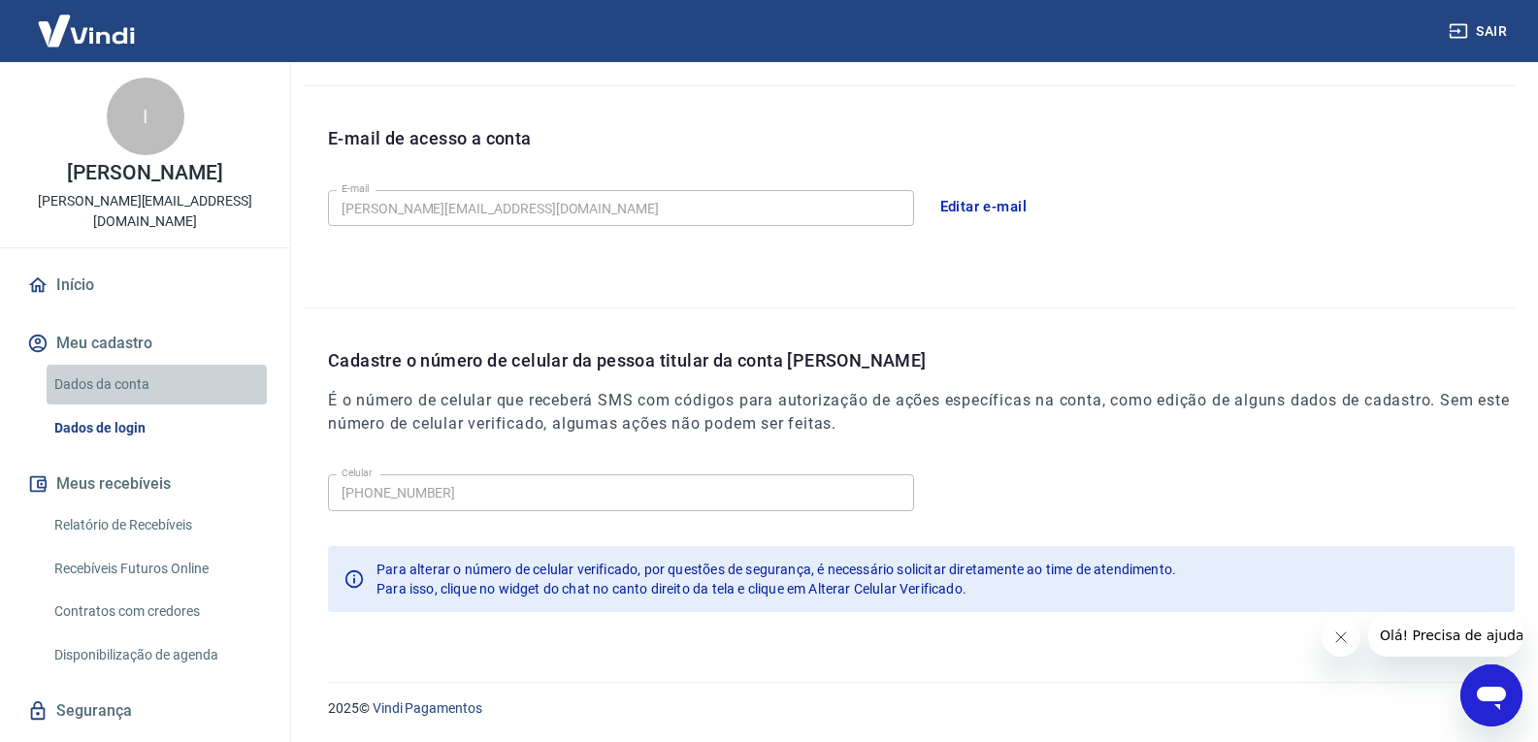
click at [214, 383] on link "Dados da conta" at bounding box center [157, 385] width 220 height 40
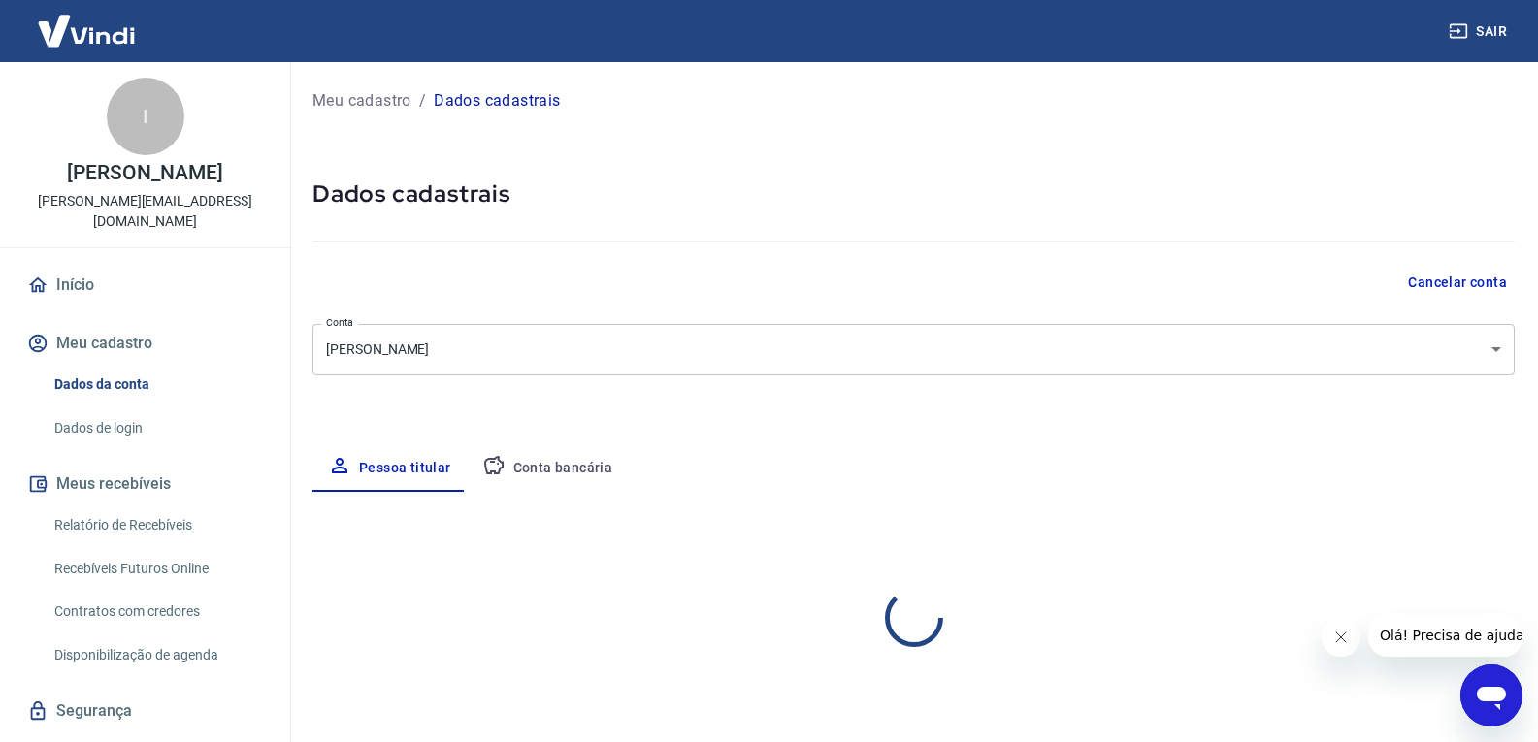
select select "SP"
